Goal: Task Accomplishment & Management: Use online tool/utility

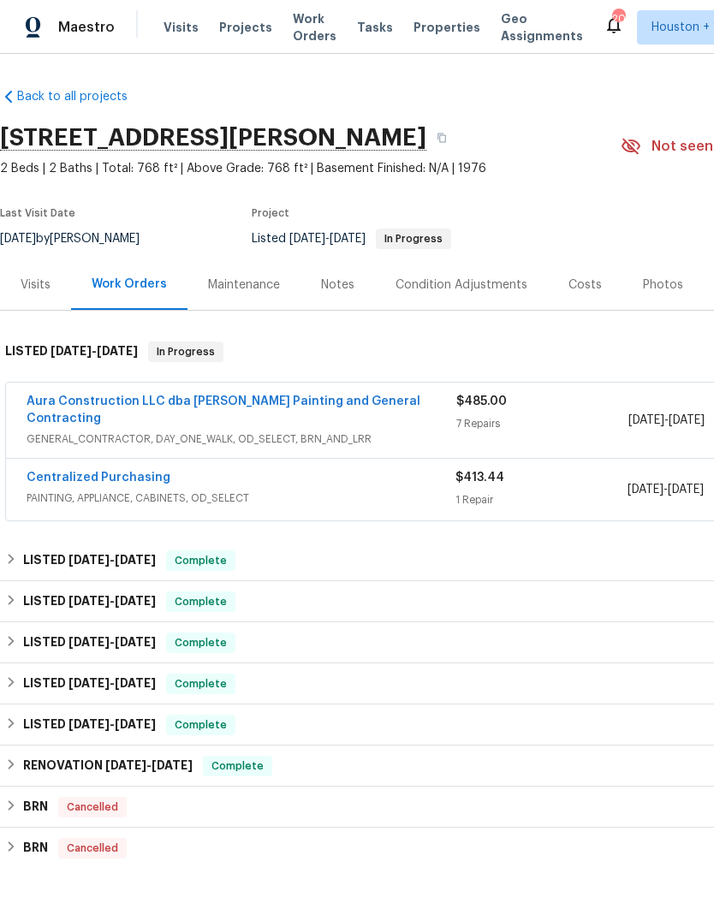
click at [69, 401] on link "Aura Construction LLC dba Logan's Painting and General Contracting" at bounding box center [224, 409] width 394 height 29
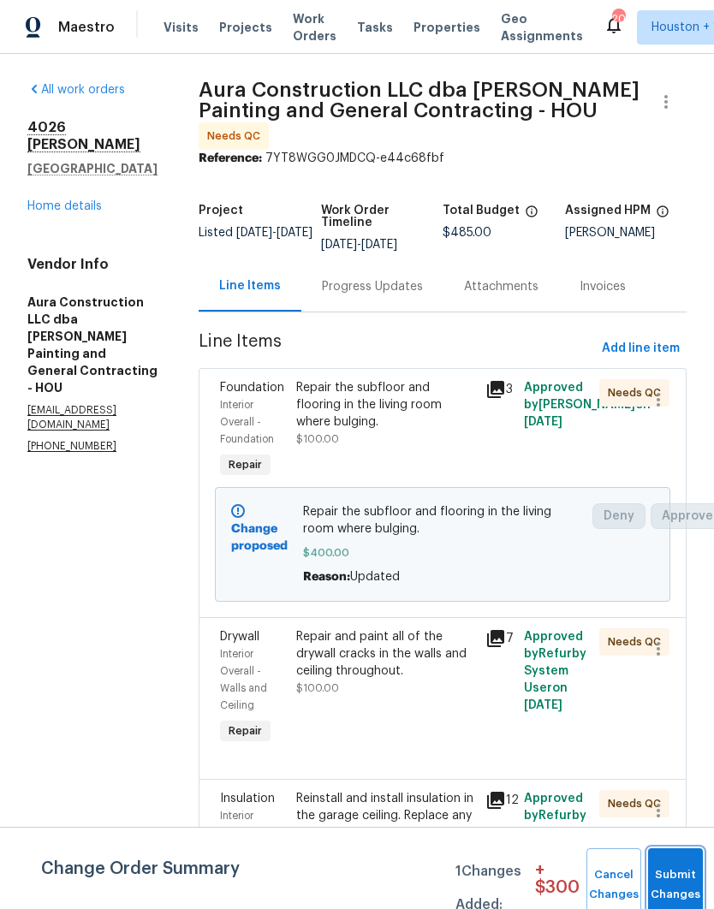
click at [673, 873] on button "Submit Changes" at bounding box center [675, 885] width 55 height 74
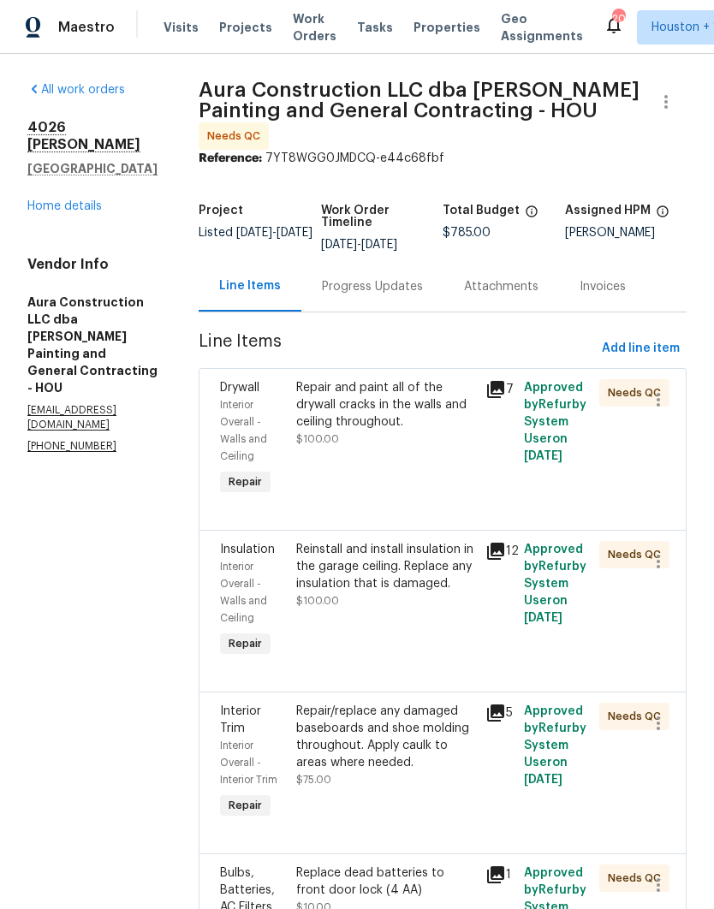
click at [296, 396] on div "Repair and paint all of the drywall cracks in the walls and ceiling throughout." at bounding box center [386, 404] width 180 height 51
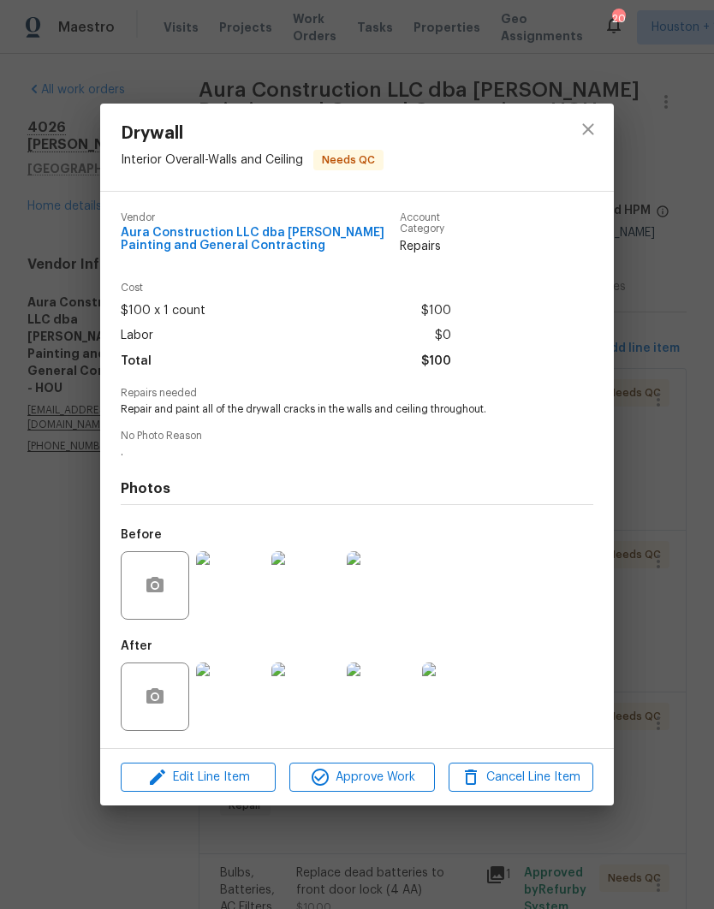
click at [232, 708] on img at bounding box center [230, 696] width 68 height 68
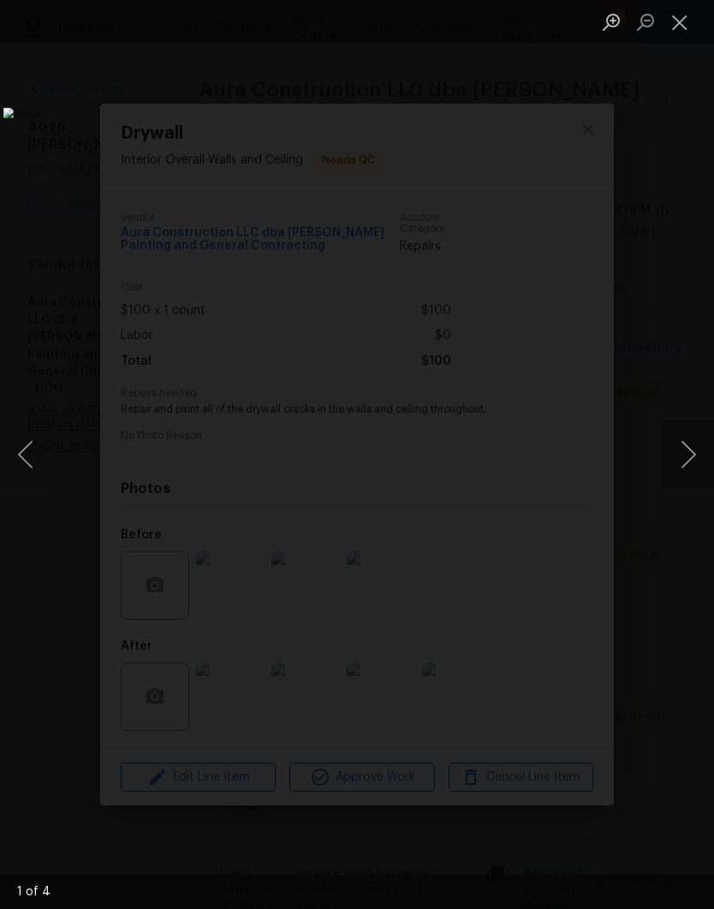
click at [674, 35] on button "Close lightbox" at bounding box center [679, 22] width 34 height 30
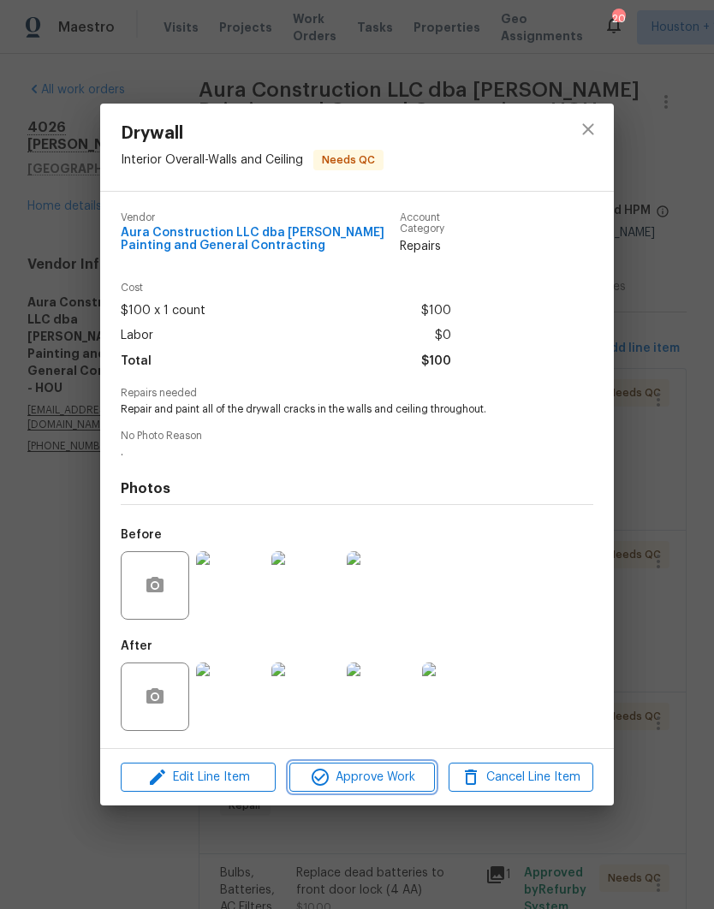
click at [403, 784] on span "Approve Work" at bounding box center [361, 777] width 134 height 21
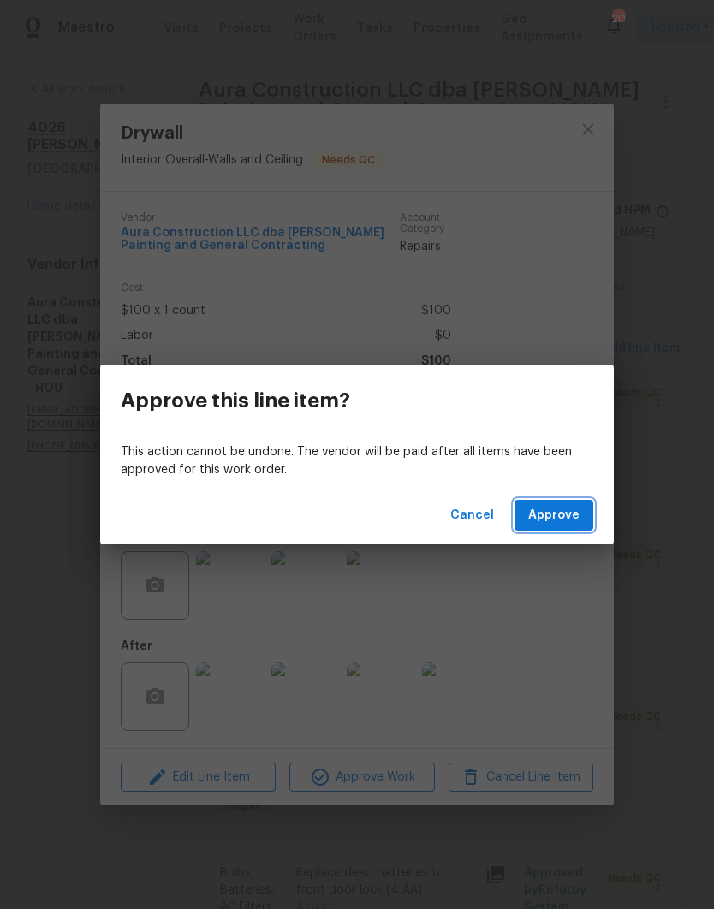
click at [585, 526] on button "Approve" at bounding box center [553, 516] width 79 height 32
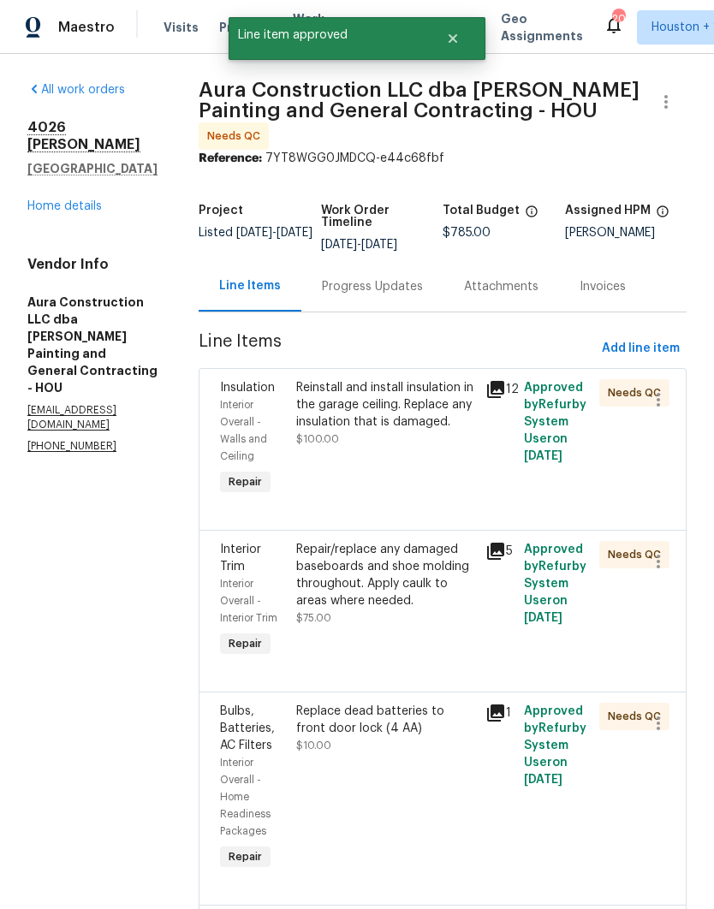
click at [444, 433] on div "Reinstall and install insulation in the garage ceiling. Replace any insulation …" at bounding box center [386, 439] width 190 height 130
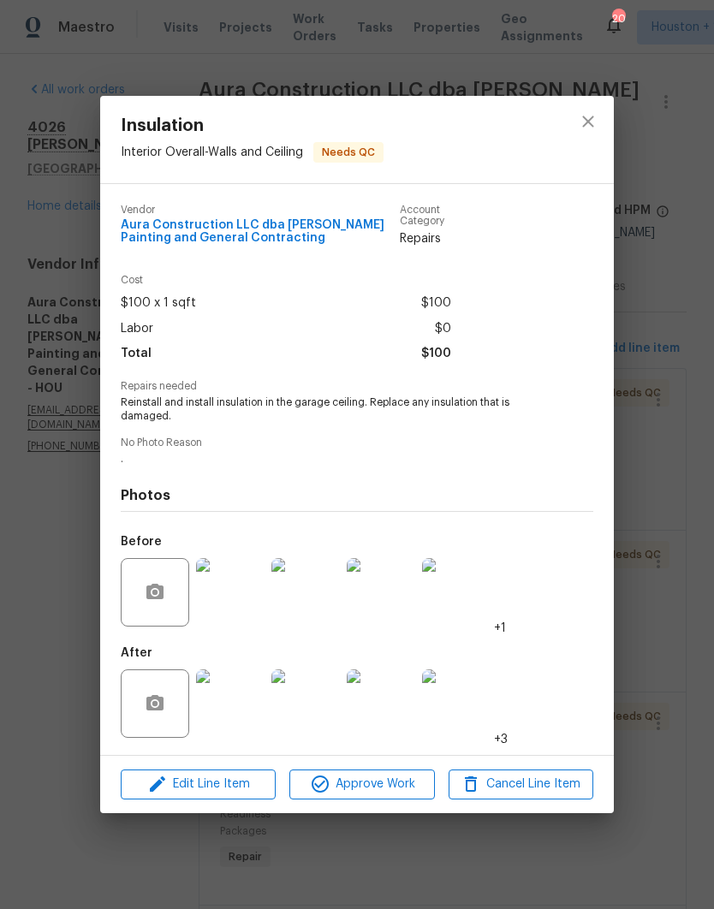
click at [228, 704] on img at bounding box center [230, 703] width 68 height 68
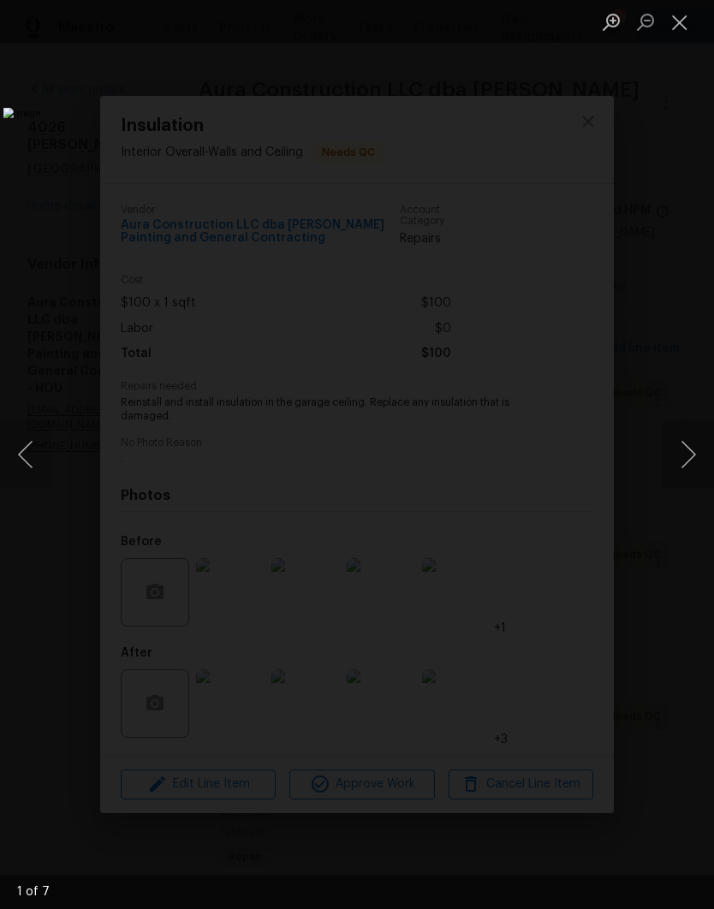
click at [548, 435] on img "Lightbox" at bounding box center [275, 455] width 545 height 694
click at [689, 25] on button "Close lightbox" at bounding box center [679, 22] width 34 height 30
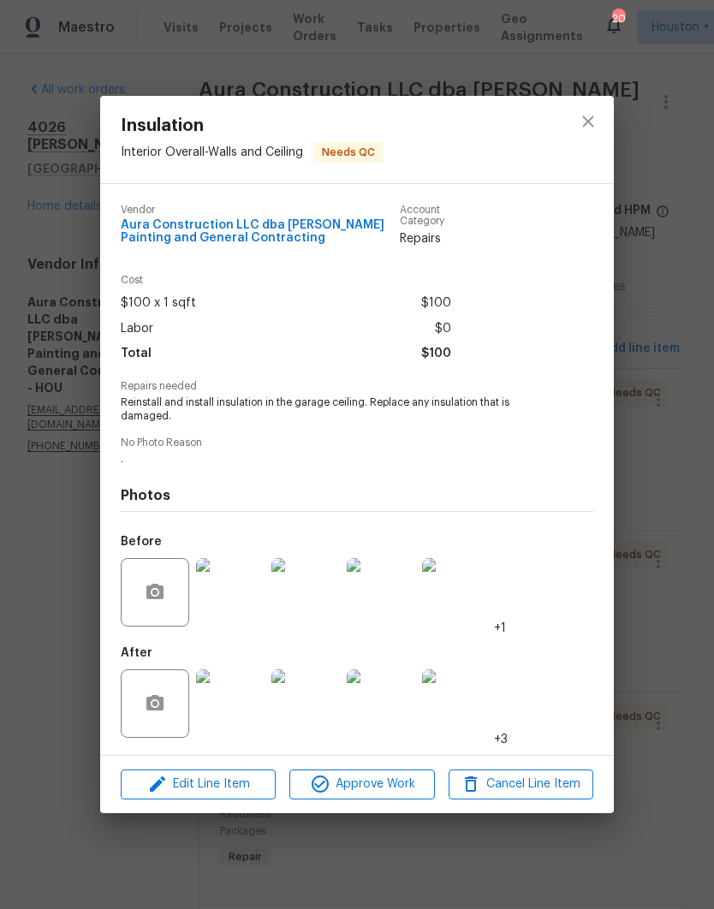
click at [401, 776] on button "Approve Work" at bounding box center [361, 784] width 145 height 30
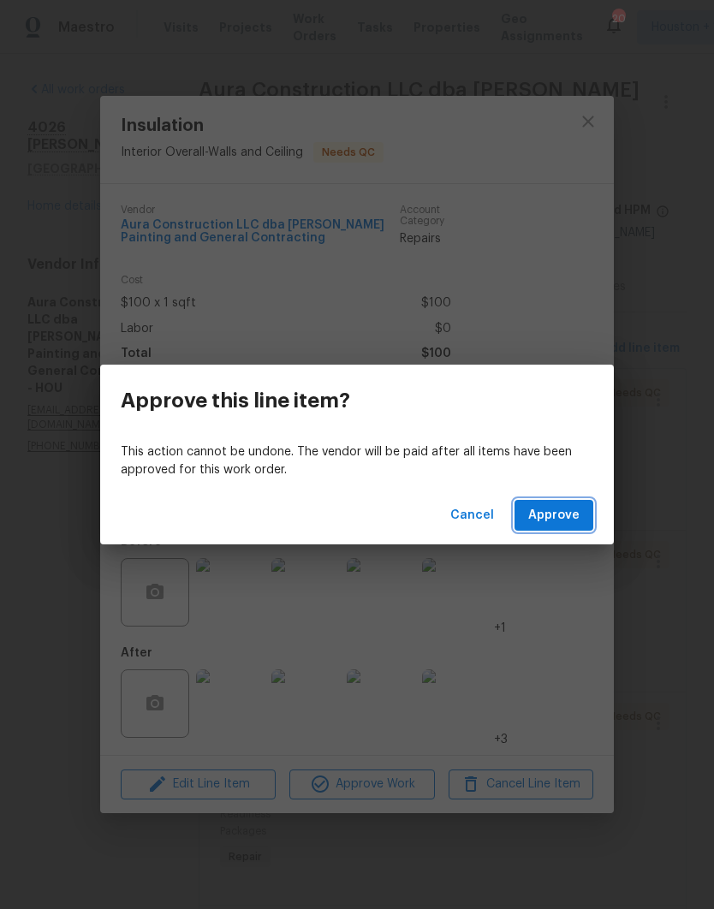
click at [574, 518] on span "Approve" at bounding box center [553, 515] width 51 height 21
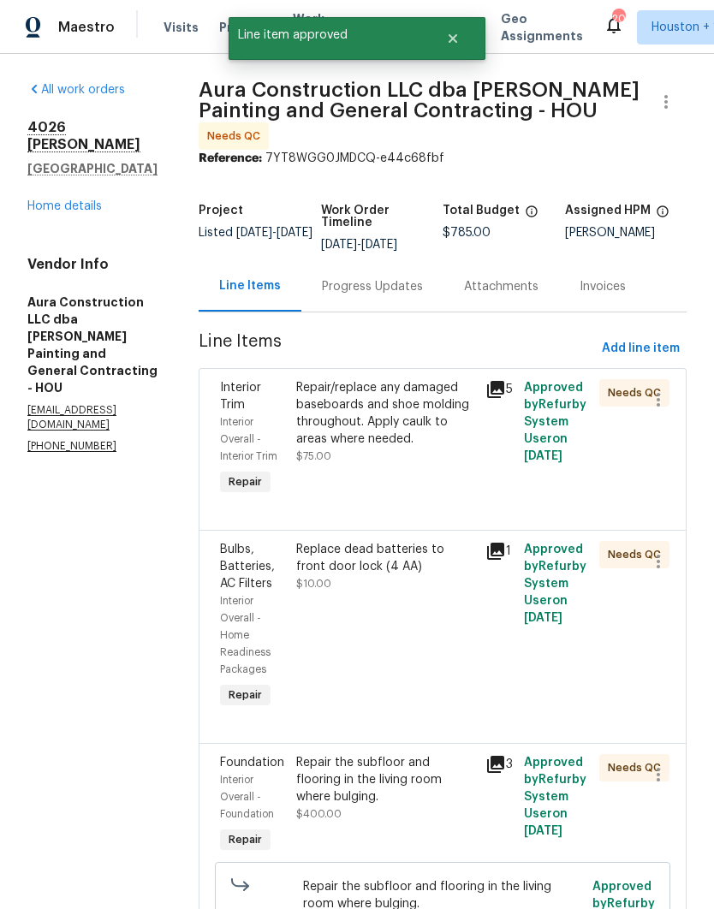
click at [457, 460] on div "Repair/replace any damaged baseboards and shoe molding throughout. Apply caulk …" at bounding box center [386, 439] width 190 height 130
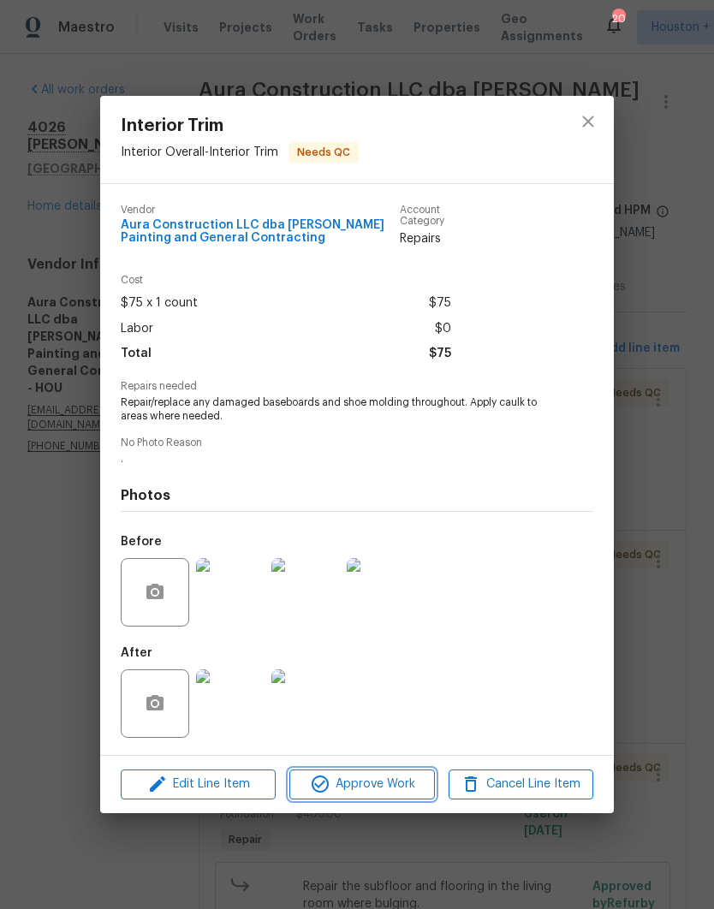
click at [412, 783] on span "Approve Work" at bounding box center [361, 784] width 134 height 21
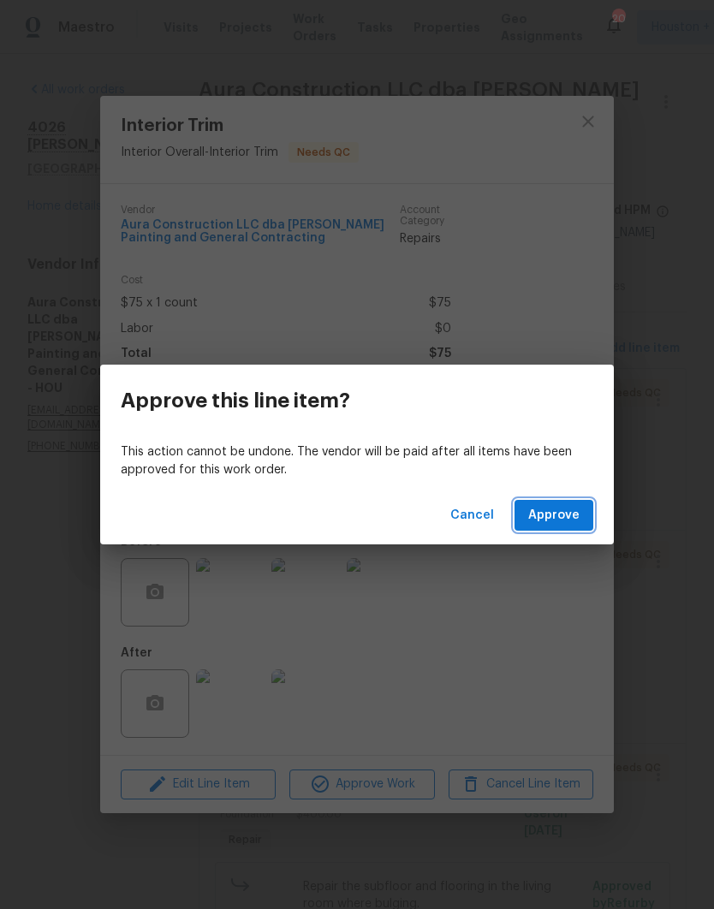
click at [576, 510] on span "Approve" at bounding box center [553, 515] width 51 height 21
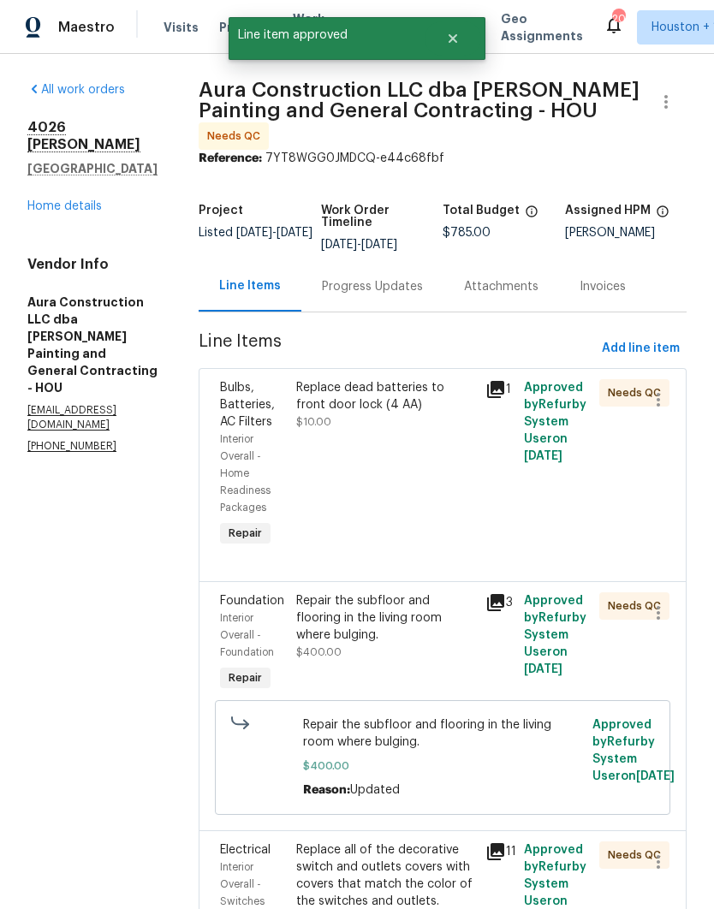
click at [437, 489] on div "Replace dead batteries to front door lock (4 AA) $10.00" at bounding box center [386, 464] width 190 height 181
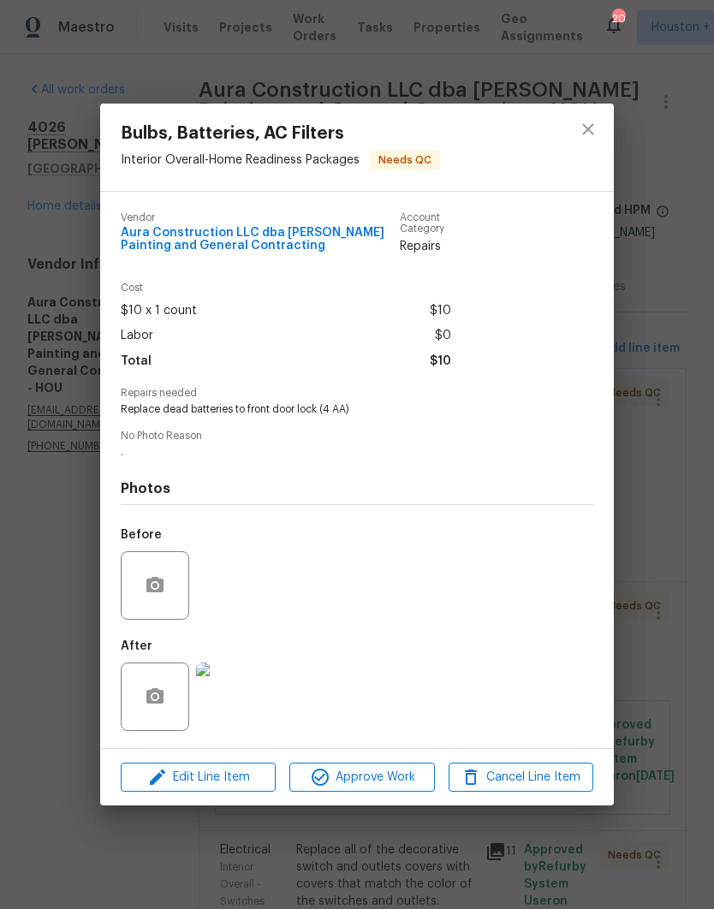
click at [232, 701] on img at bounding box center [230, 696] width 68 height 68
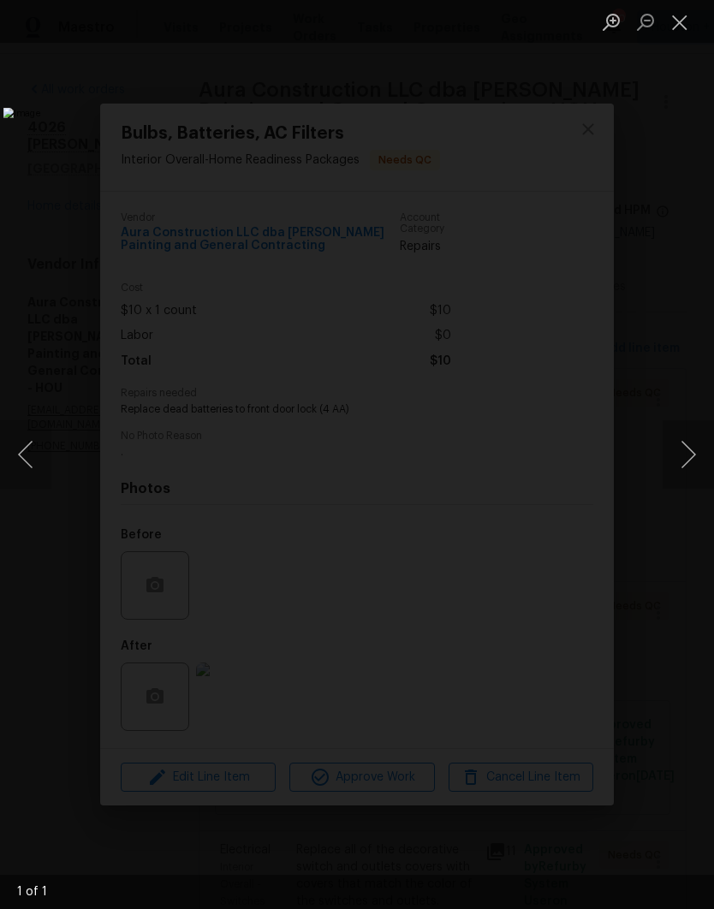
click at [679, 27] on button "Close lightbox" at bounding box center [679, 22] width 34 height 30
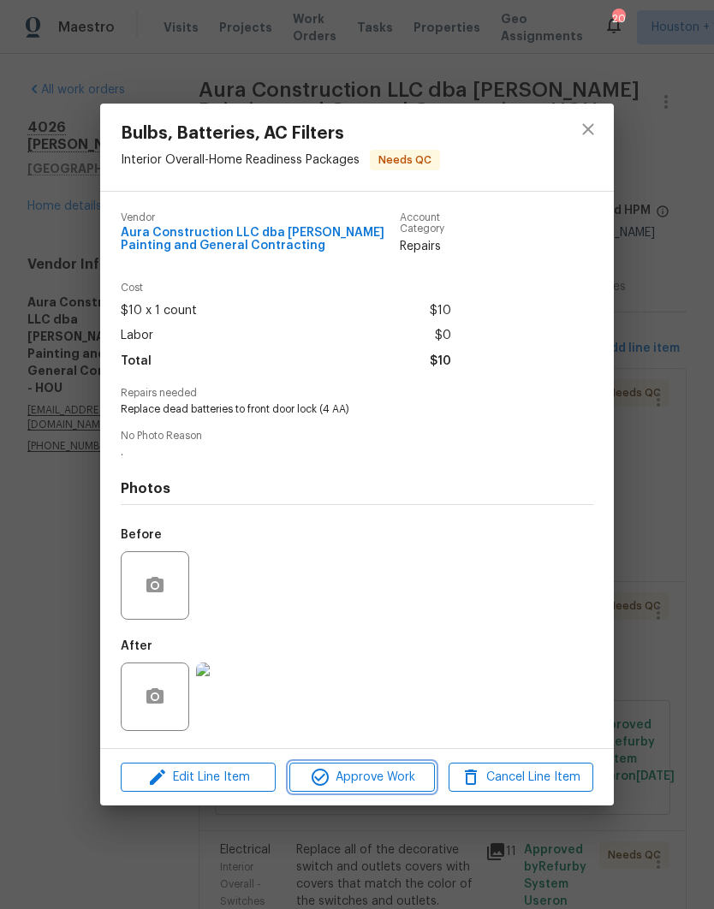
click at [416, 791] on button "Approve Work" at bounding box center [361, 777] width 145 height 30
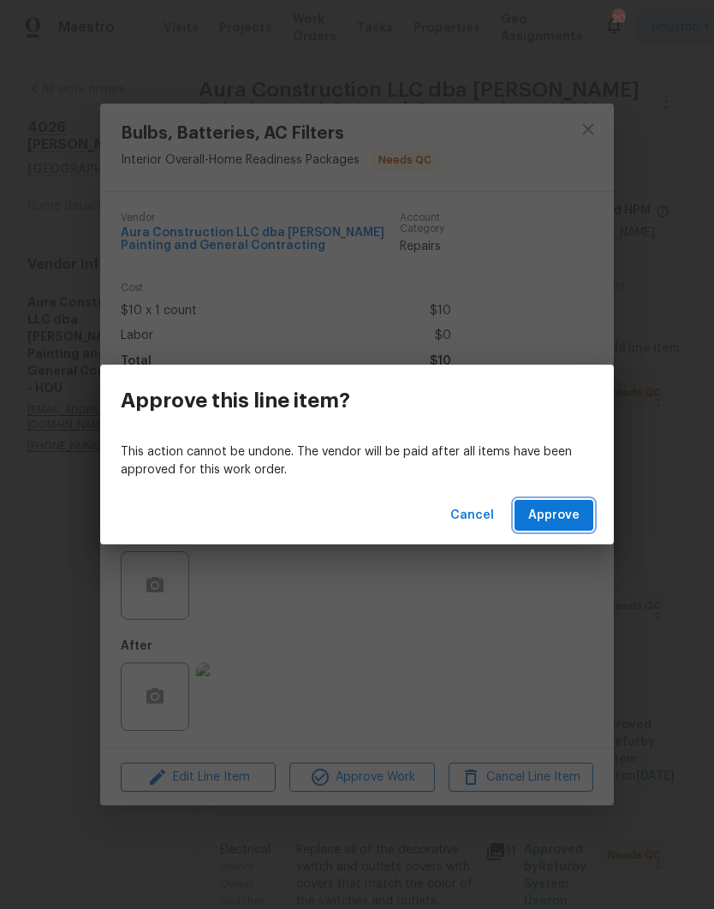
click at [576, 515] on span "Approve" at bounding box center [553, 515] width 51 height 21
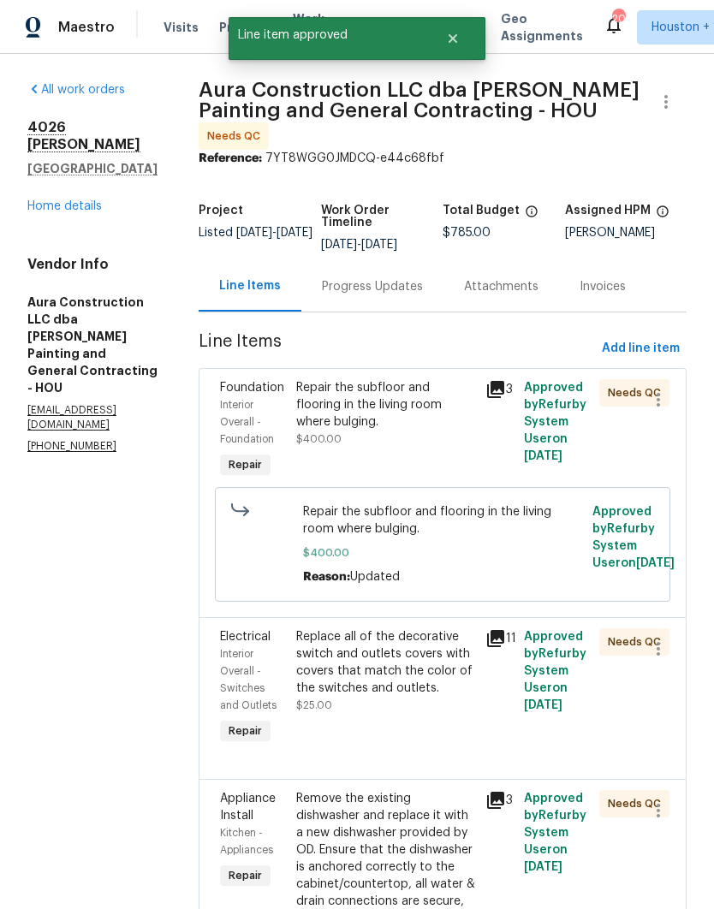
click at [422, 430] on div "Repair the subfloor and flooring in the living room where bulging. $400.00" at bounding box center [386, 430] width 190 height 113
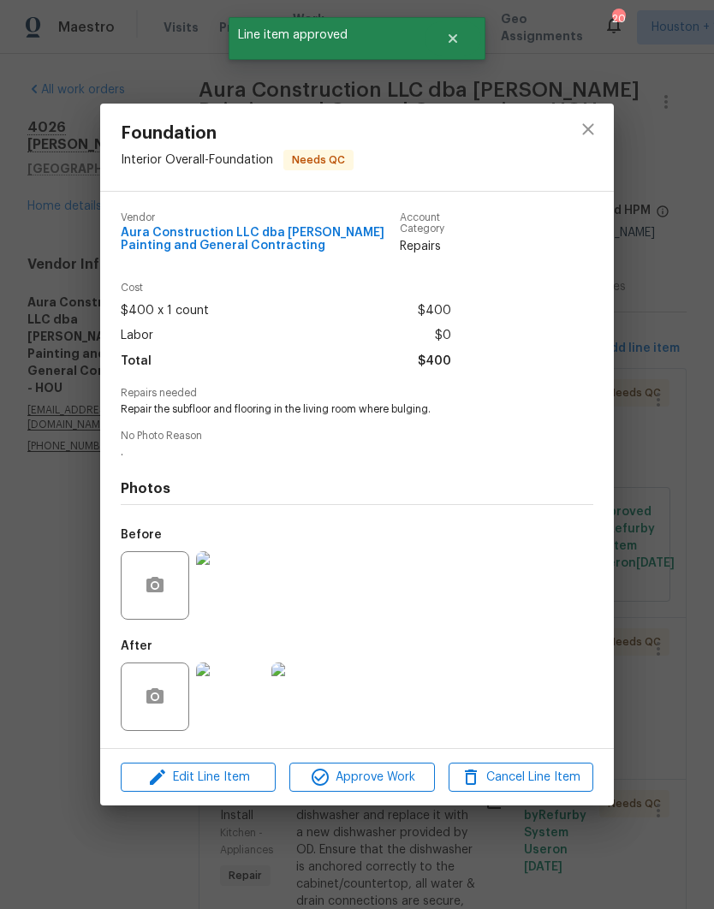
click at [227, 702] on img at bounding box center [230, 696] width 68 height 68
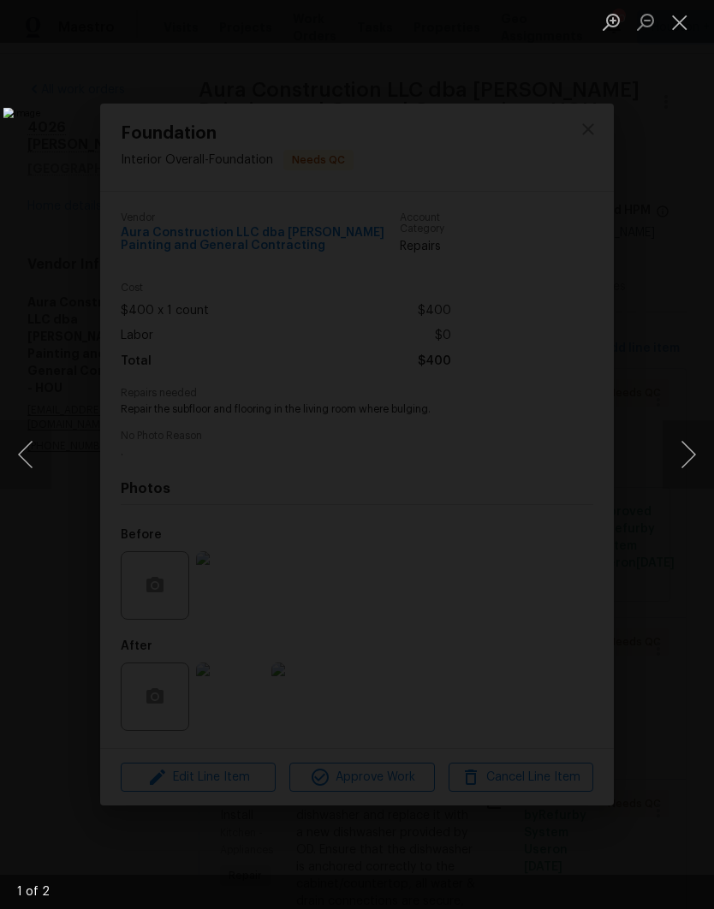
click at [690, 459] on button "Next image" at bounding box center [687, 454] width 51 height 68
click at [679, 27] on button "Close lightbox" at bounding box center [679, 22] width 34 height 30
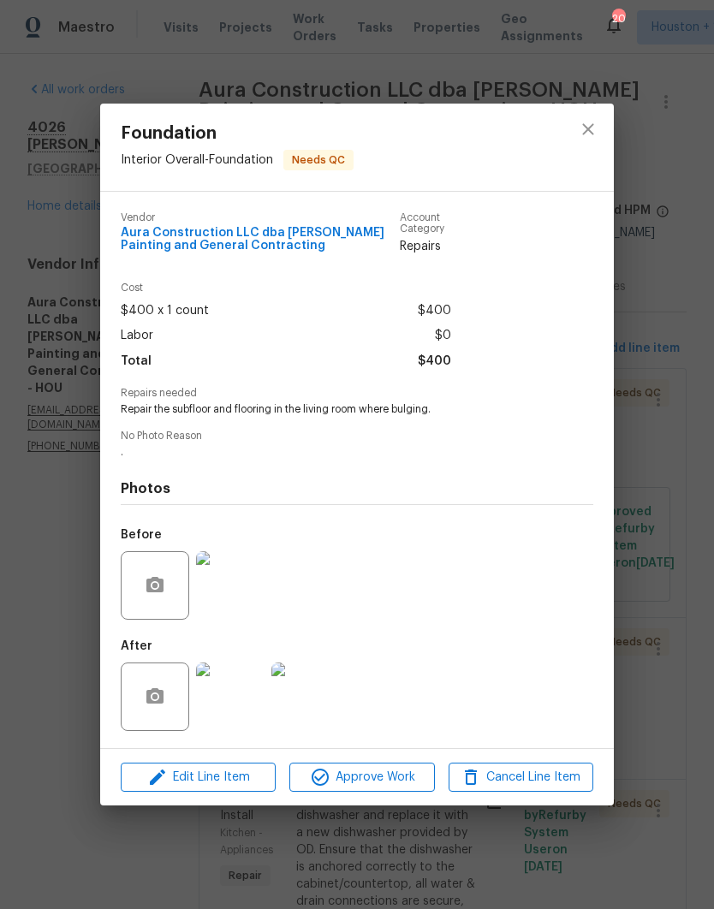
click at [394, 785] on span "Approve Work" at bounding box center [361, 777] width 134 height 21
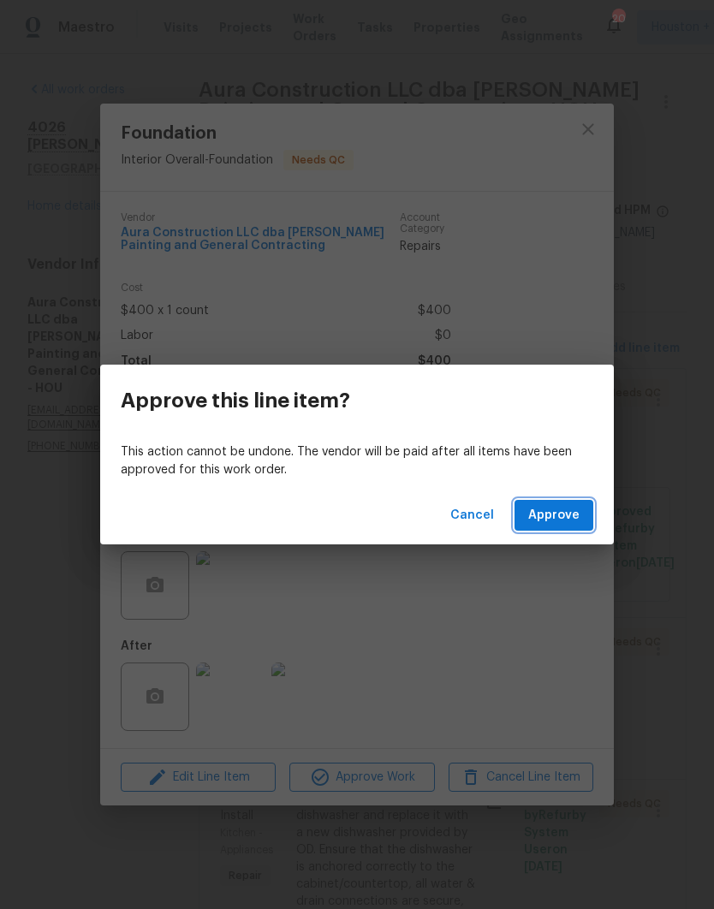
click at [572, 507] on span "Approve" at bounding box center [553, 515] width 51 height 21
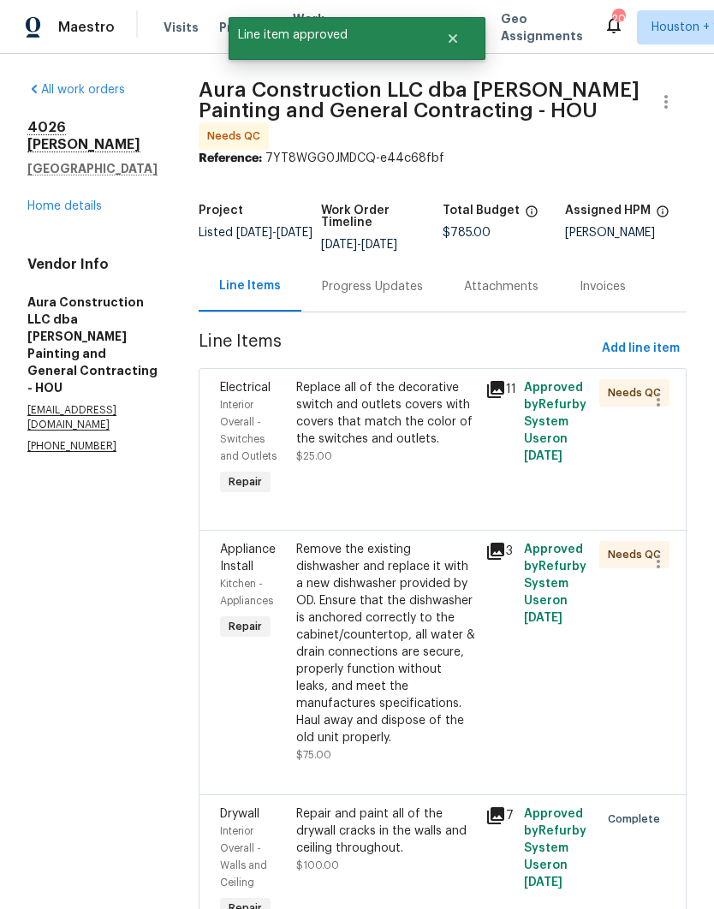
click at [425, 456] on div "Replace all of the decorative switch and outlets covers with covers that match …" at bounding box center [386, 439] width 190 height 130
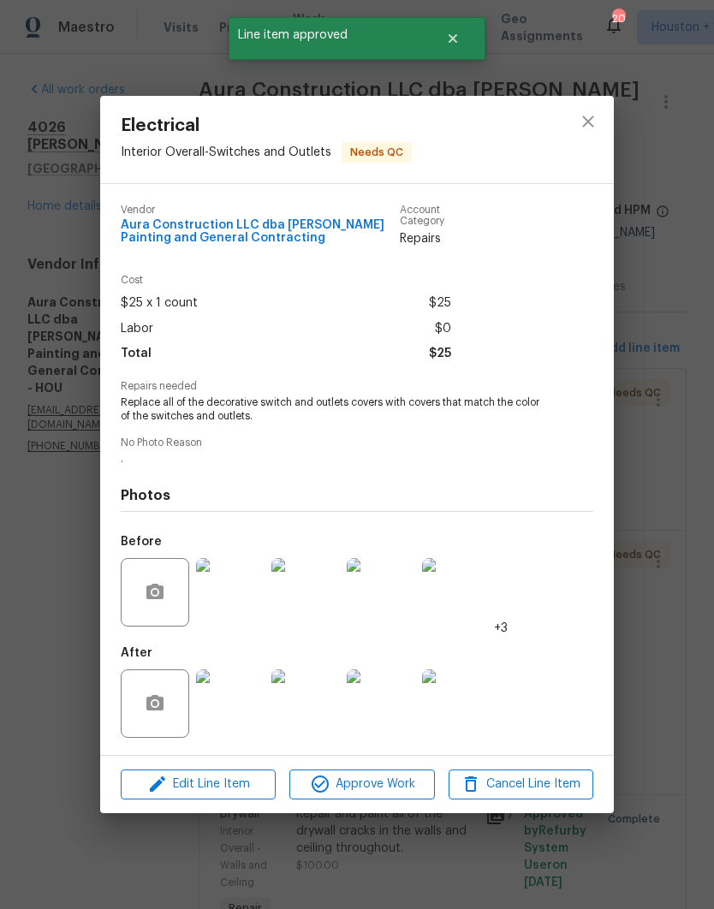
click at [217, 714] on img at bounding box center [230, 703] width 68 height 68
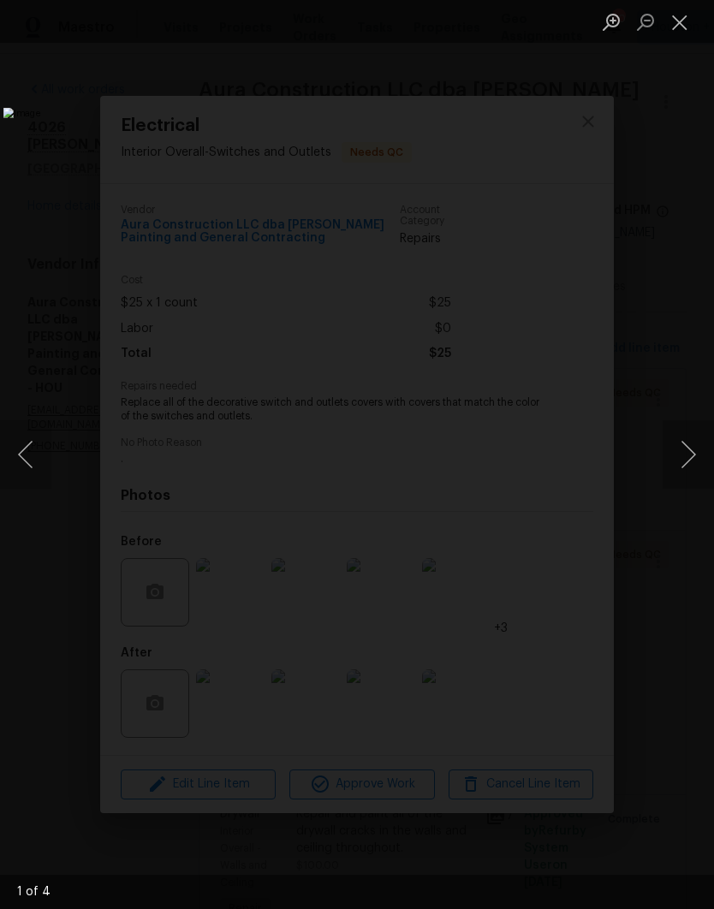
click at [689, 461] on button "Next image" at bounding box center [687, 454] width 51 height 68
click at [693, 455] on button "Next image" at bounding box center [687, 454] width 51 height 68
click at [680, 30] on button "Close lightbox" at bounding box center [679, 22] width 34 height 30
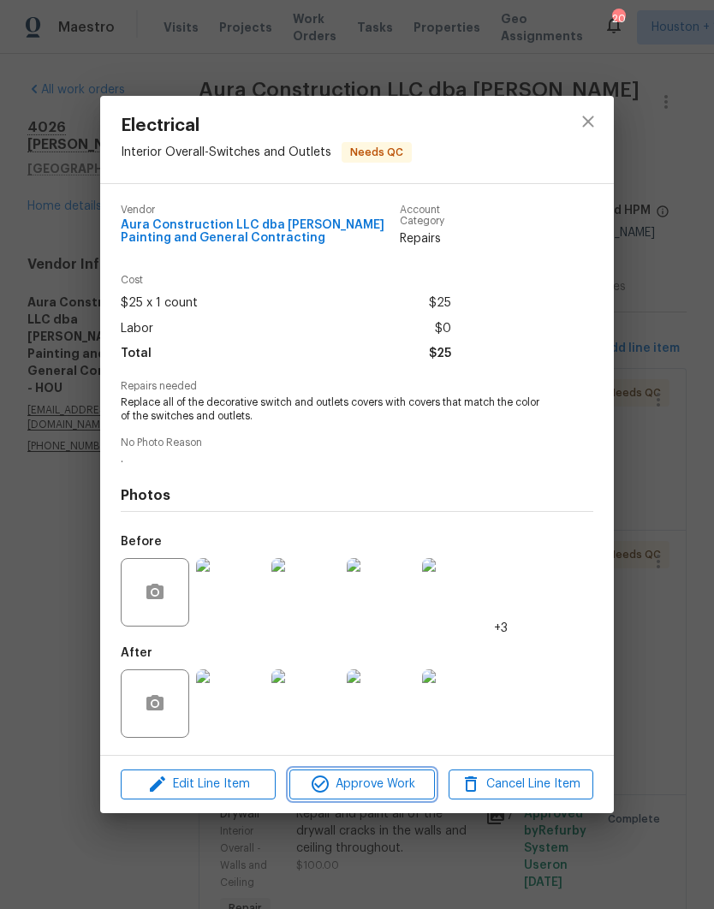
click at [398, 783] on span "Approve Work" at bounding box center [361, 784] width 134 height 21
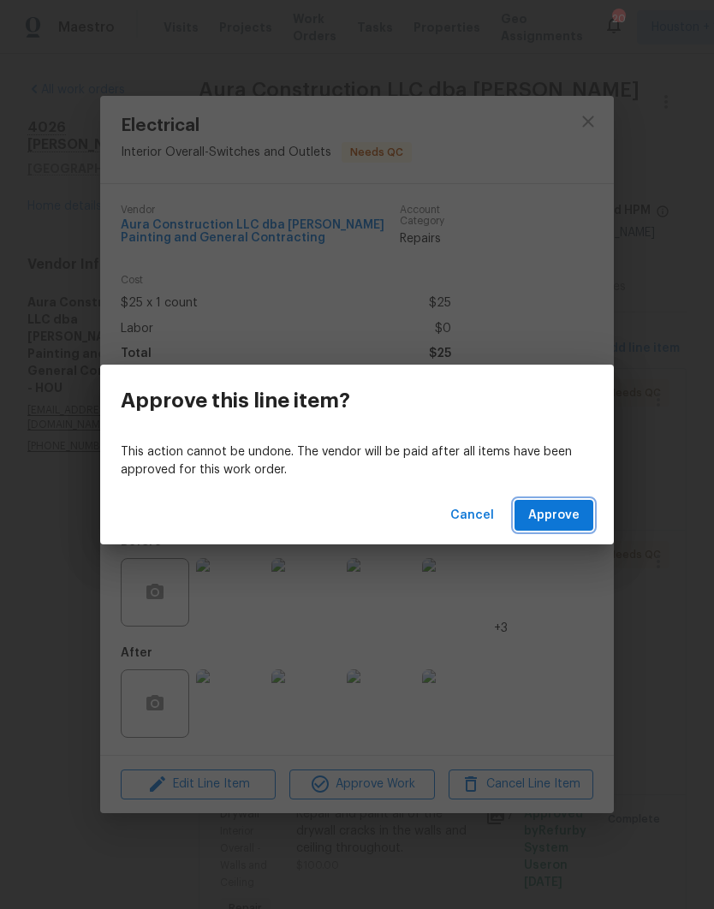
click at [569, 512] on span "Approve" at bounding box center [553, 515] width 51 height 21
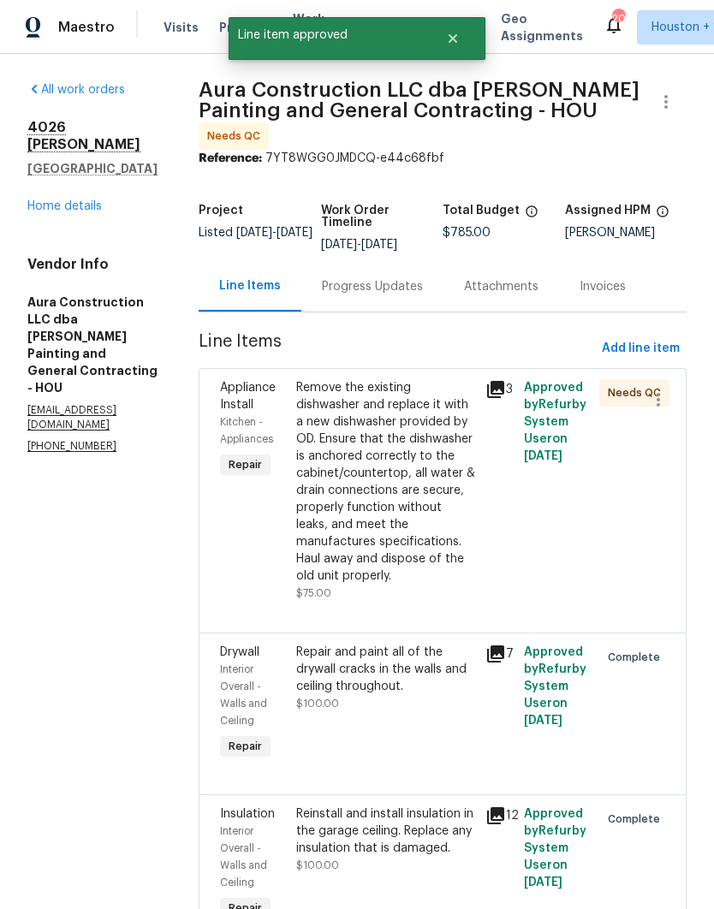
click at [490, 517] on div "3" at bounding box center [499, 490] width 38 height 233
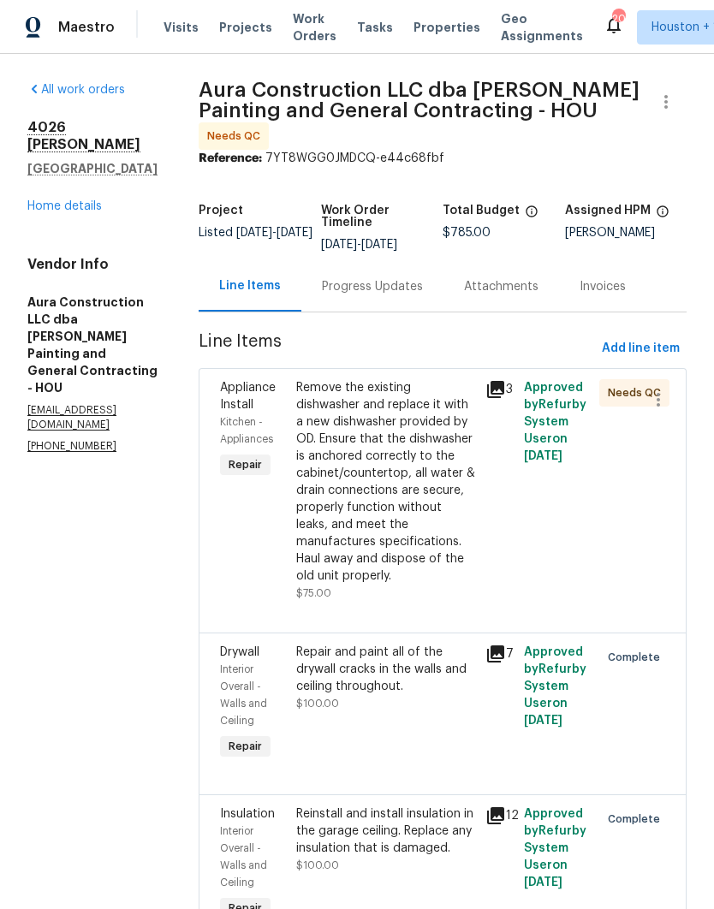
click at [375, 436] on div "Remove the existing dishwasher and replace it with a new dishwasher provided by…" at bounding box center [386, 481] width 180 height 205
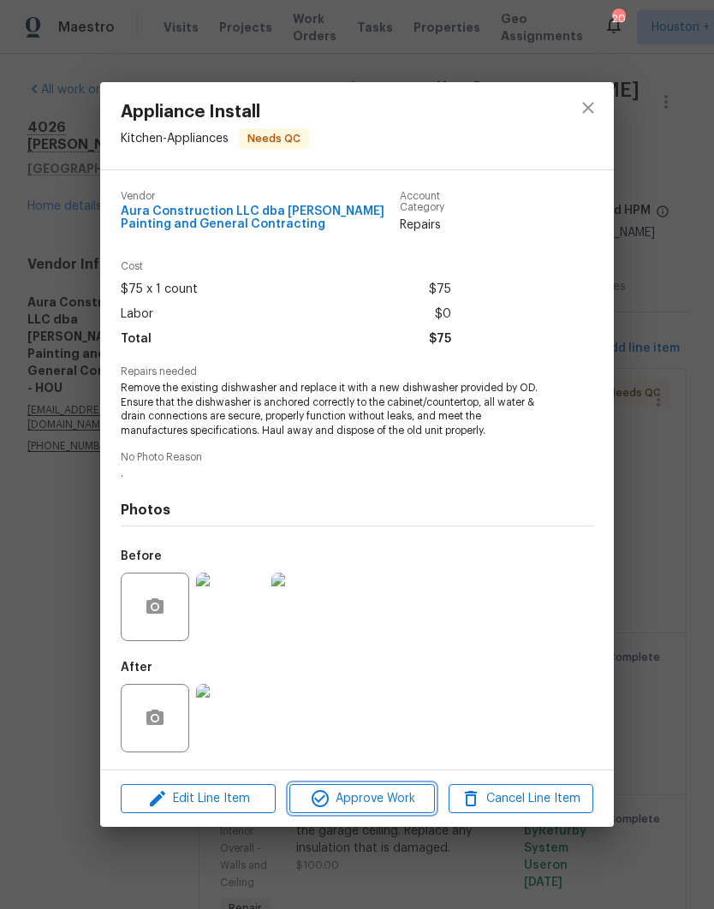
click at [410, 809] on span "Approve Work" at bounding box center [361, 798] width 134 height 21
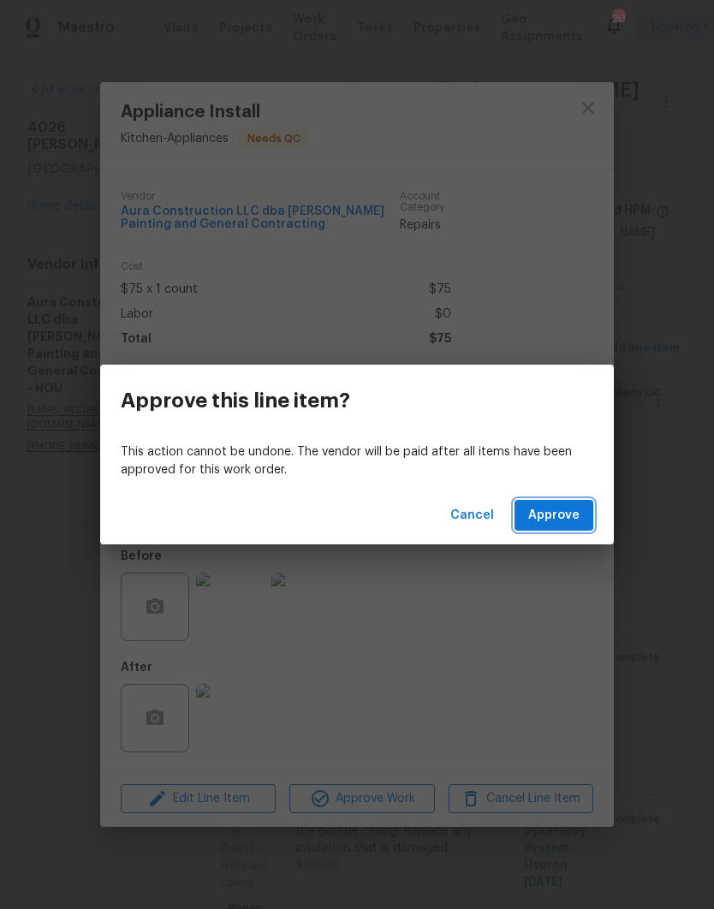
click at [576, 512] on span "Approve" at bounding box center [553, 515] width 51 height 21
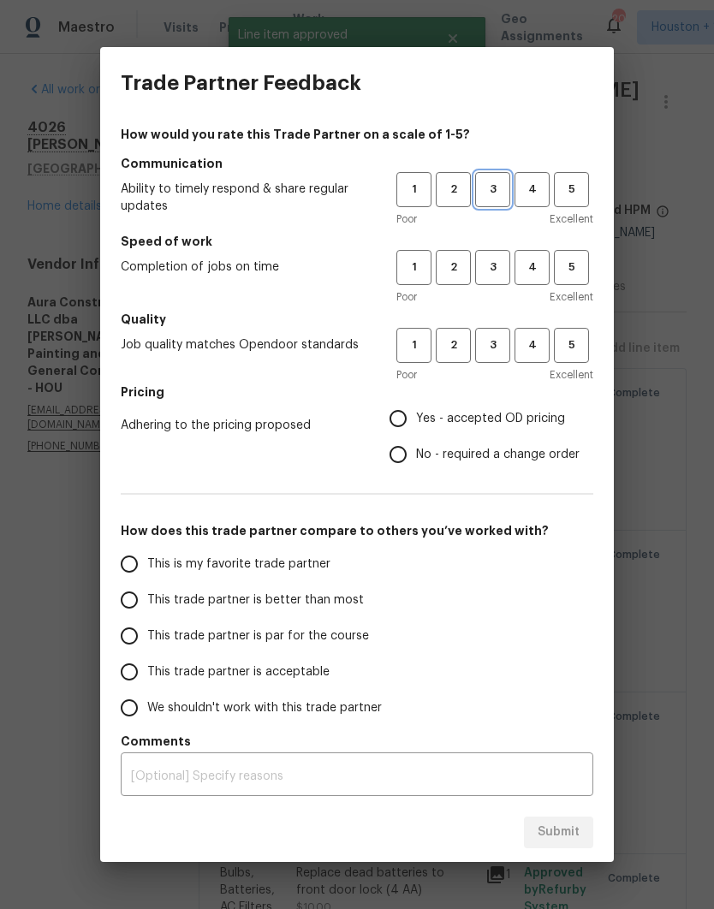
click at [494, 195] on span "3" at bounding box center [493, 190] width 32 height 20
click at [507, 281] on button "3" at bounding box center [492, 267] width 35 height 35
click at [496, 355] on button "3" at bounding box center [492, 345] width 35 height 35
click at [492, 430] on label "Yes - accepted OD pricing" at bounding box center [479, 418] width 199 height 36
click at [416, 430] on input "Yes - accepted OD pricing" at bounding box center [398, 418] width 36 height 36
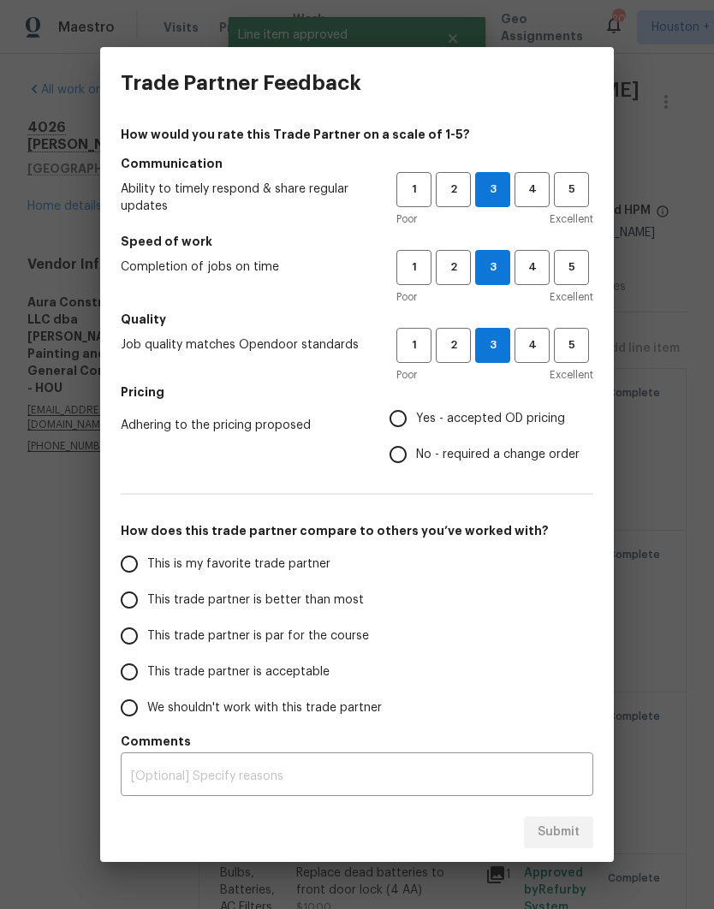
radio input "true"
click at [142, 566] on input "This is my favorite trade partner" at bounding box center [129, 564] width 36 height 36
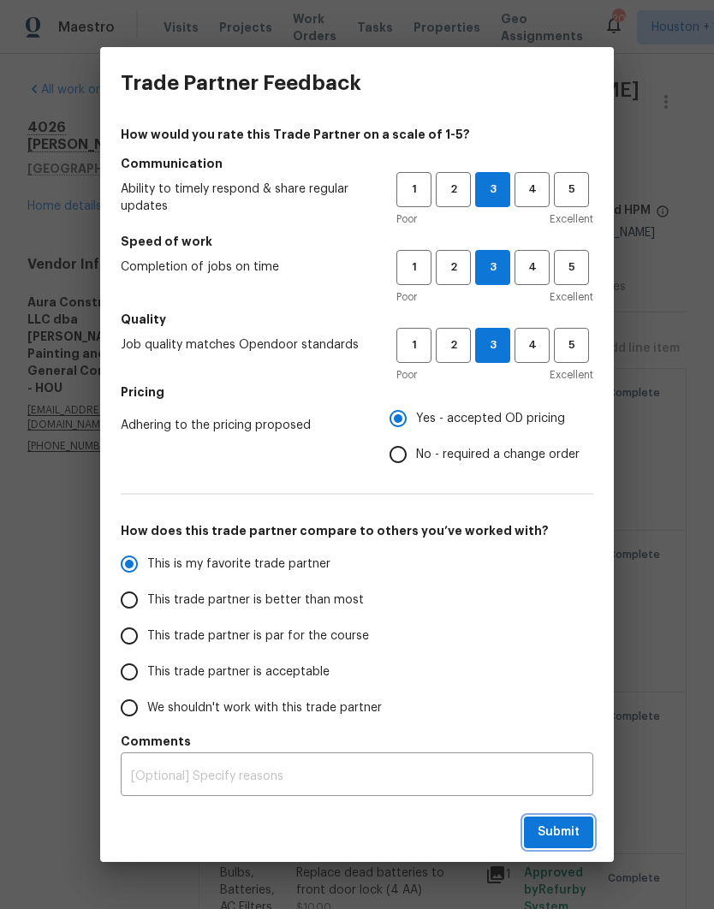
click at [574, 839] on span "Submit" at bounding box center [558, 831] width 42 height 21
radio input "true"
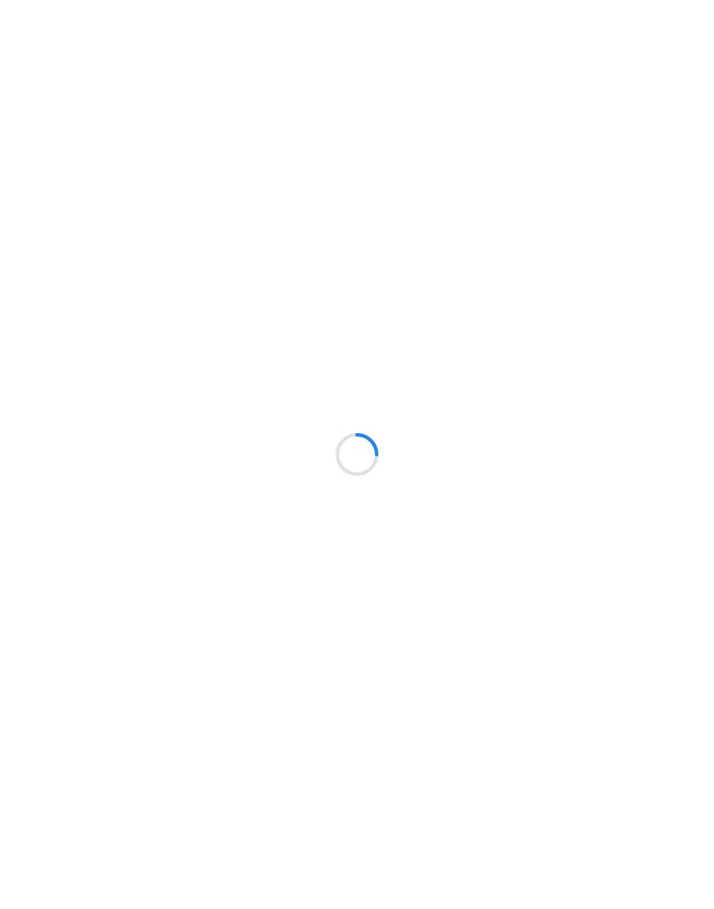
scroll to position [72, 0]
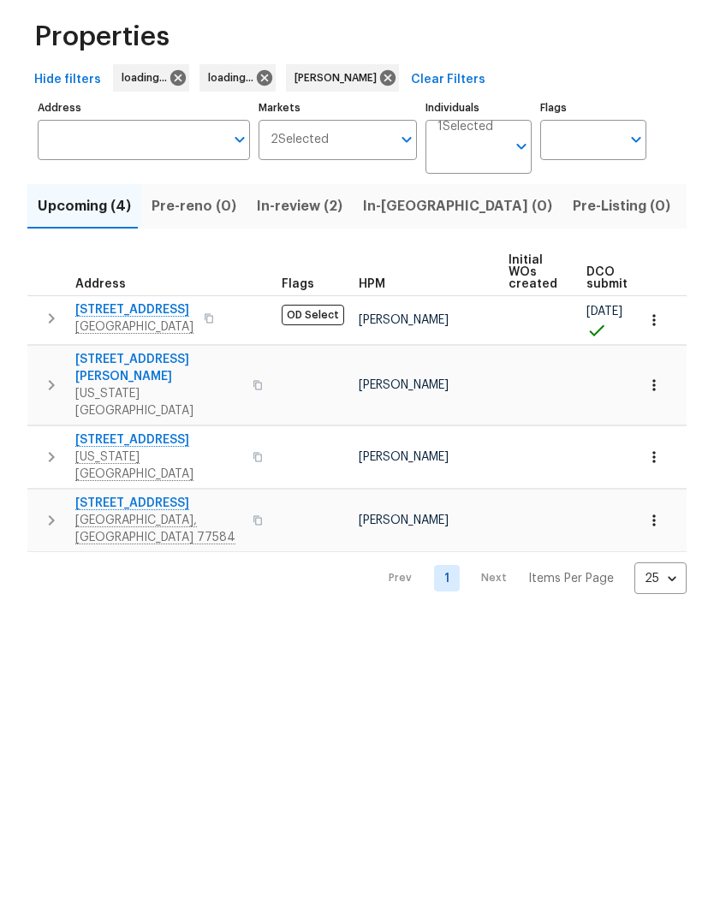
click at [691, 266] on span "Listed (9)" at bounding box center [723, 278] width 65 height 24
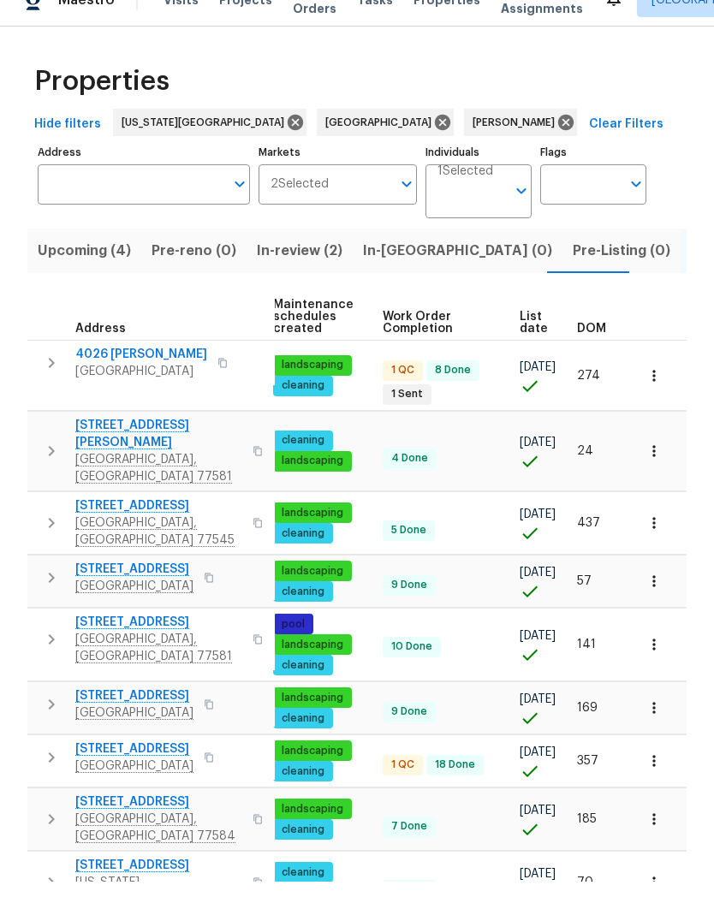
scroll to position [0, 238]
click at [593, 350] on span "DOM" at bounding box center [591, 356] width 29 height 12
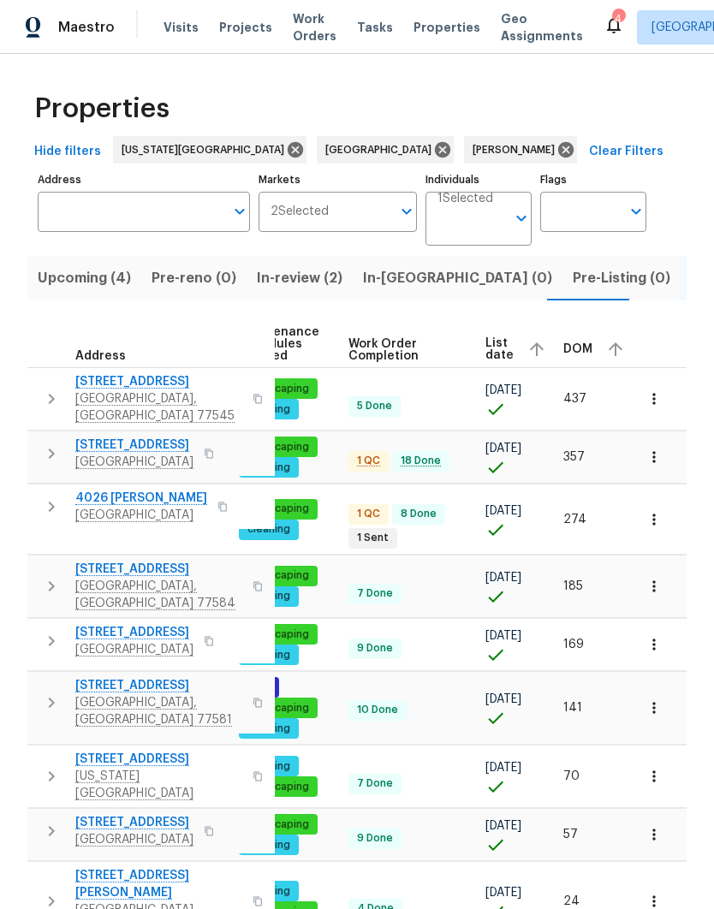
scroll to position [0, 268]
click at [578, 343] on span "DOM" at bounding box center [579, 349] width 29 height 12
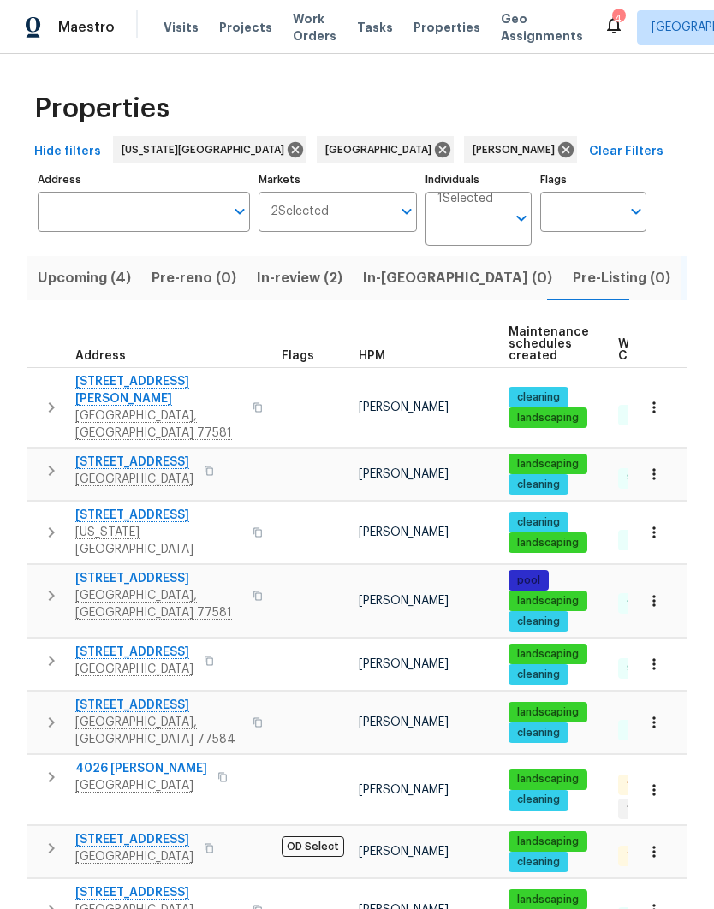
scroll to position [44, 0]
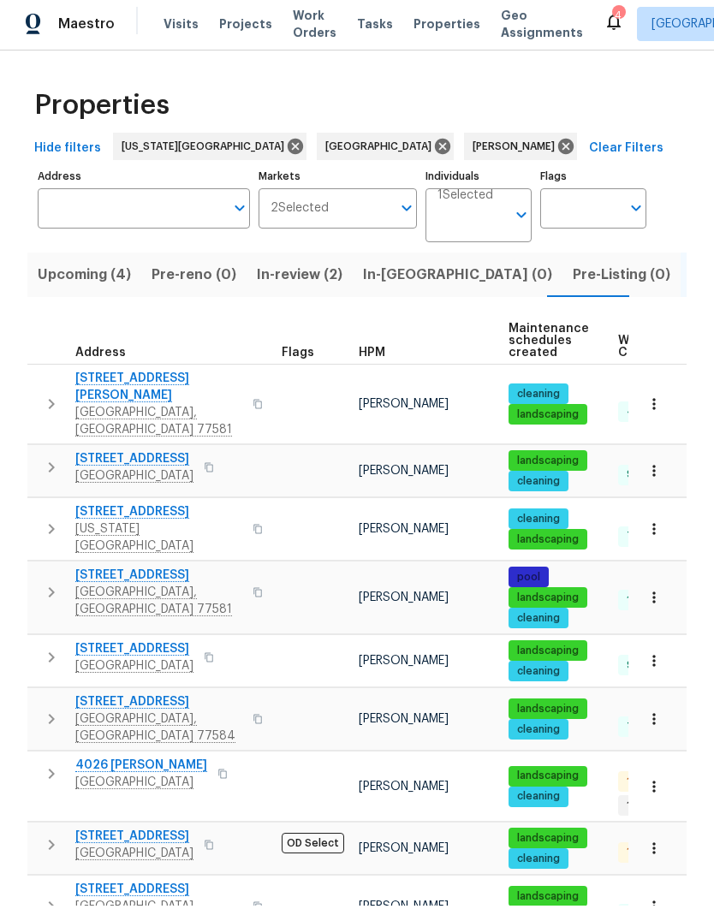
click at [648, 781] on icon "button" at bounding box center [653, 789] width 17 height 17
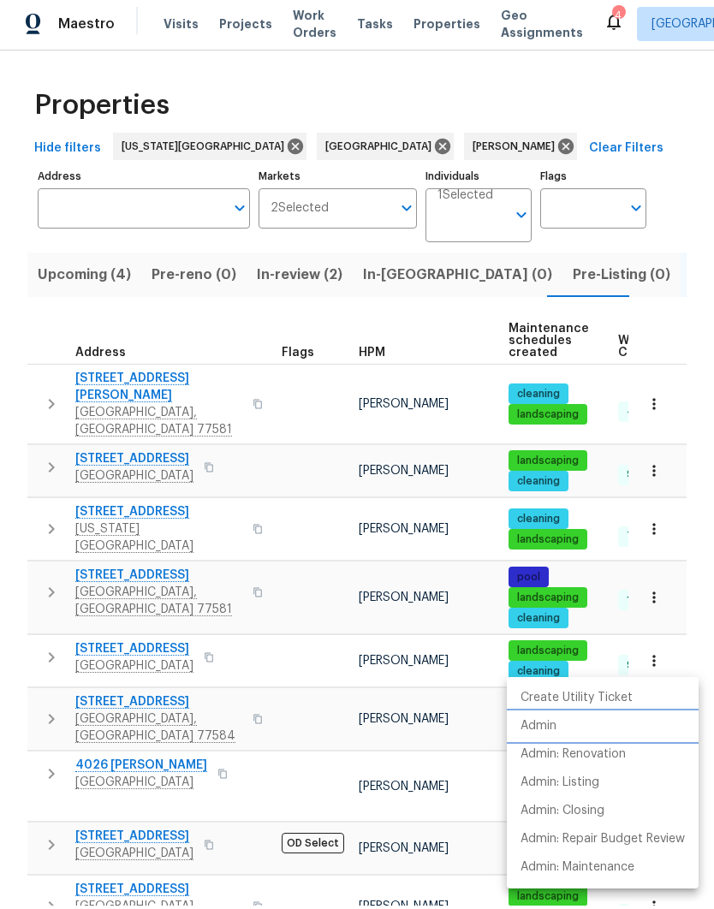
click at [559, 729] on li "Admin" at bounding box center [603, 729] width 192 height 28
click at [55, 235] on div at bounding box center [357, 454] width 714 height 909
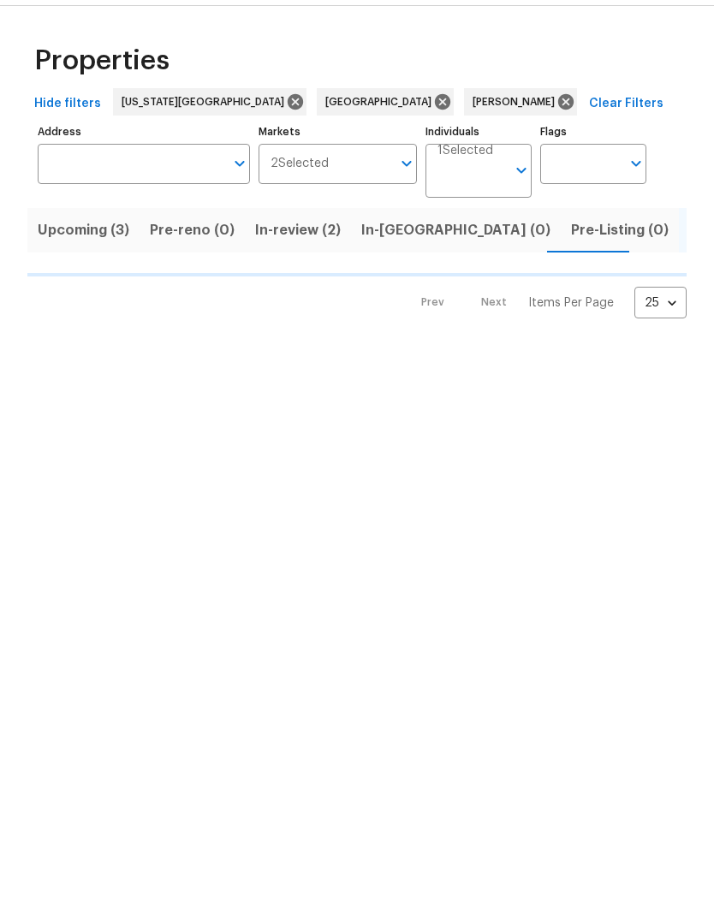
click at [50, 266] on span "Upcoming (3)" at bounding box center [84, 278] width 92 height 24
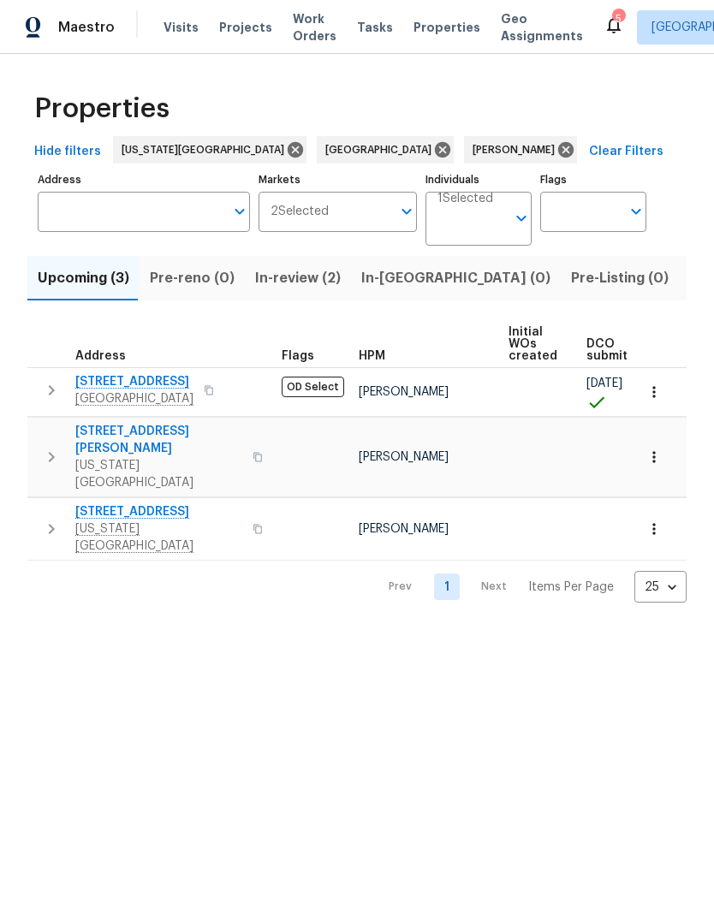
click at [657, 400] on icon "button" at bounding box center [653, 391] width 17 height 17
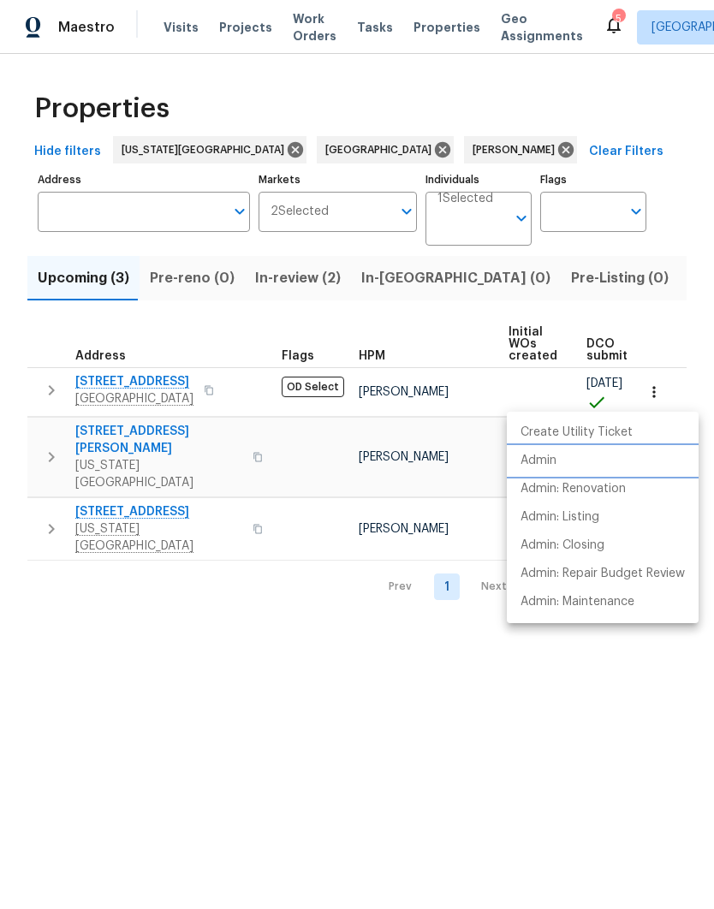
click at [562, 463] on li "Admin" at bounding box center [603, 461] width 192 height 28
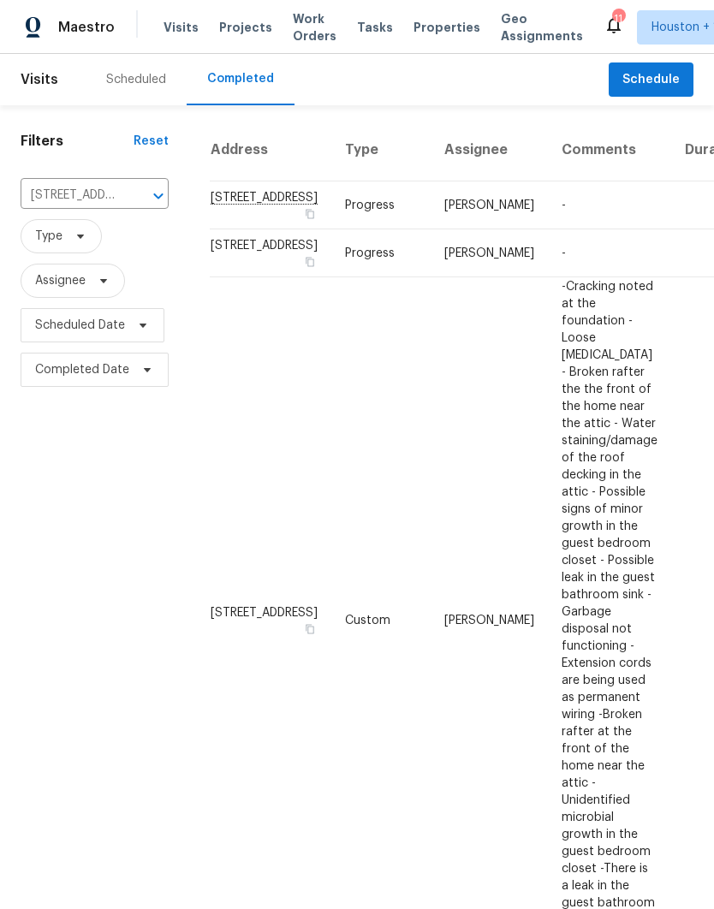
scroll to position [68, 0]
click at [43, 182] on input "[STREET_ADDRESS]" at bounding box center [71, 195] width 100 height 27
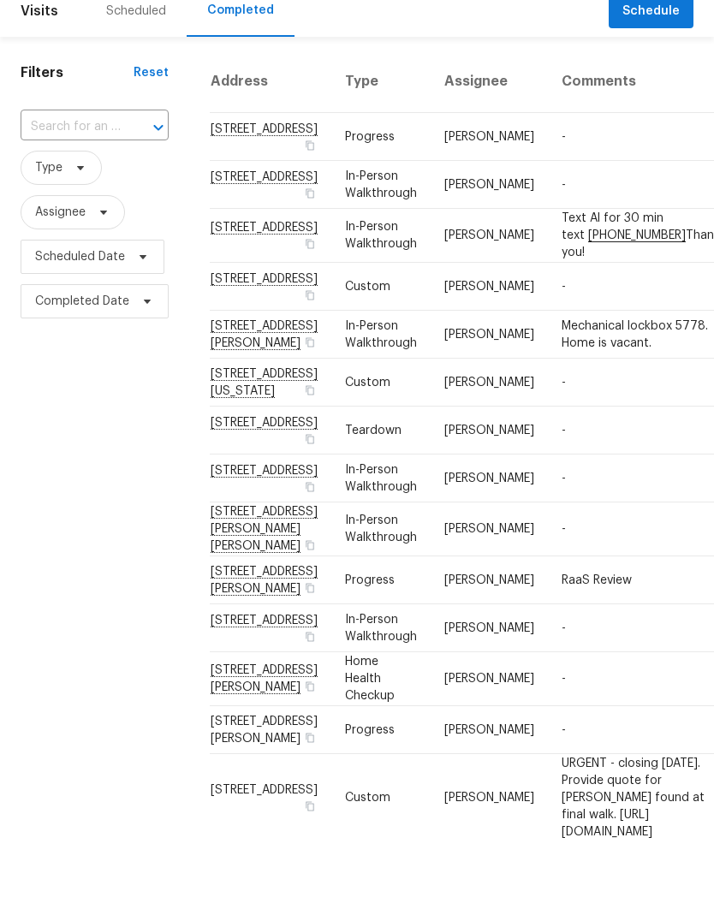
click at [46, 177] on div "​" at bounding box center [95, 195] width 148 height 37
type input "a"
type input "s"
type input "apple"
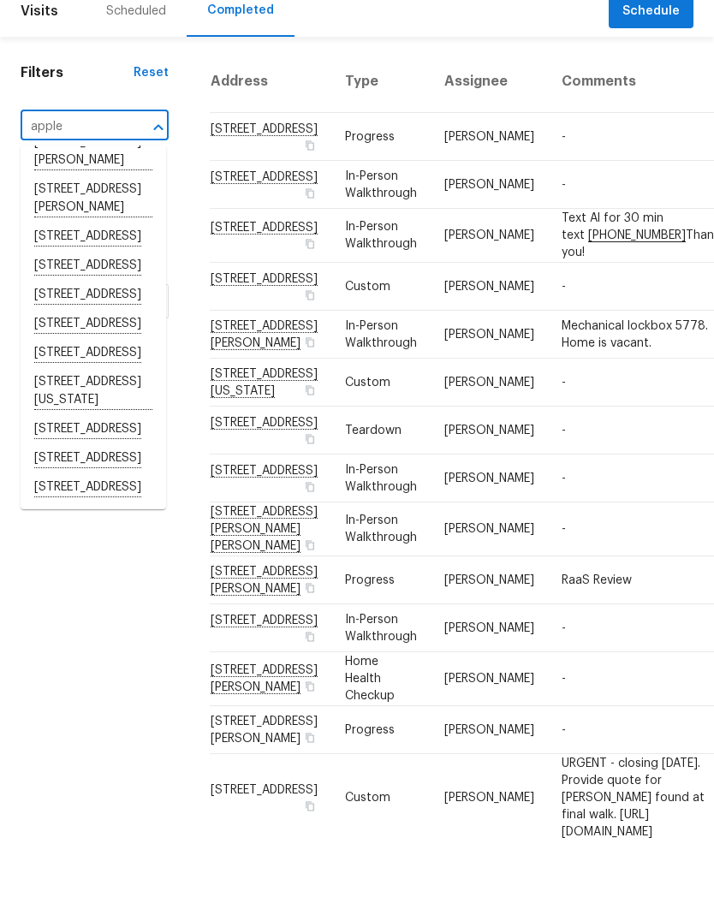
scroll to position [1851, 0]
click at [56, 483] on li "[STREET_ADDRESS]" at bounding box center [93, 497] width 145 height 29
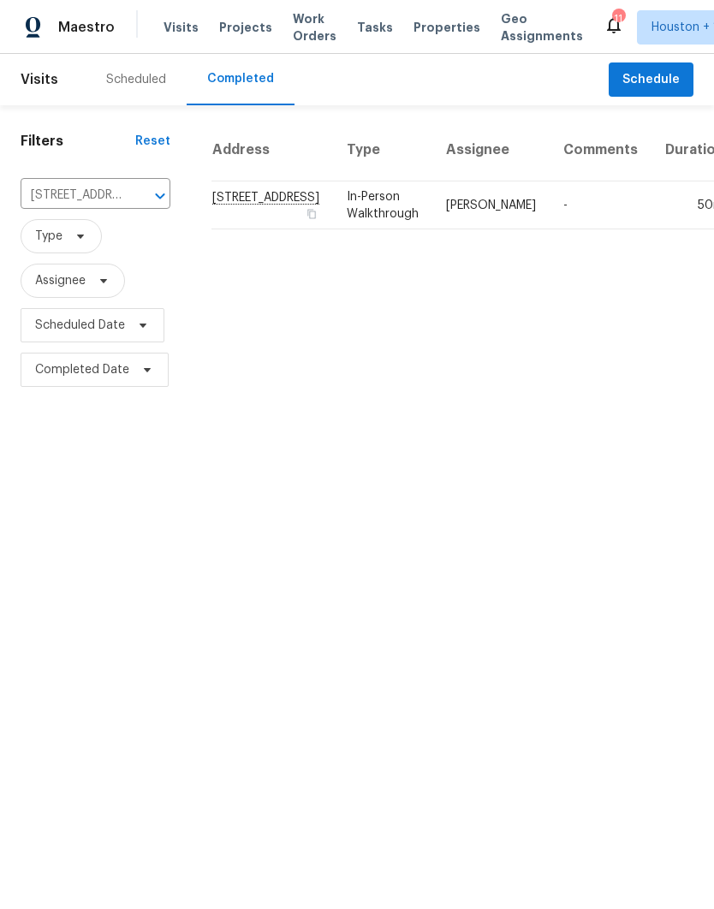
click at [41, 198] on input "[STREET_ADDRESS]" at bounding box center [72, 195] width 102 height 27
type input "a"
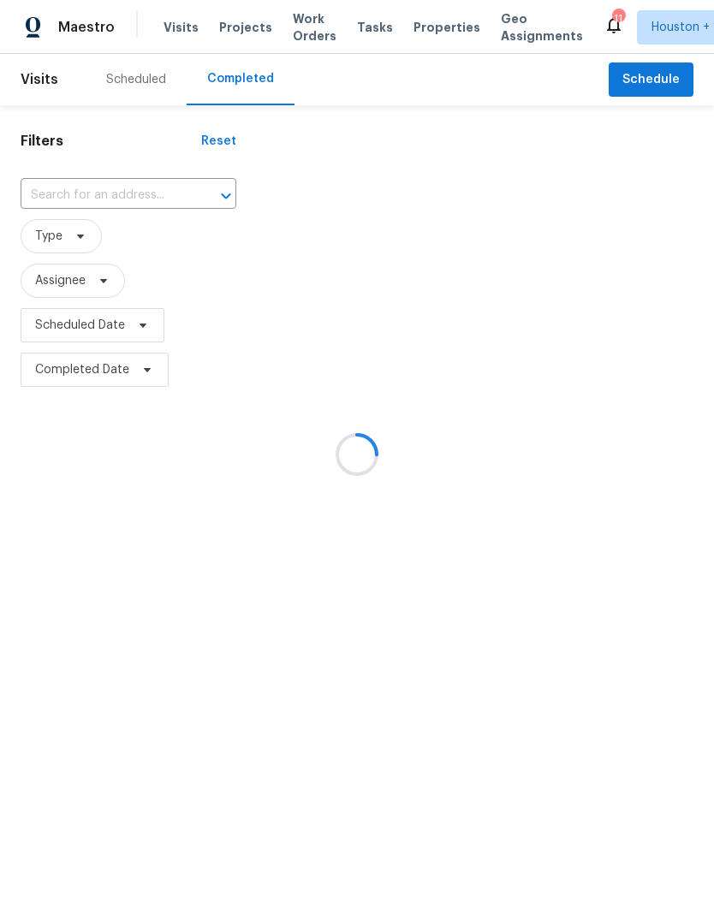
click at [672, 695] on div at bounding box center [357, 454] width 714 height 909
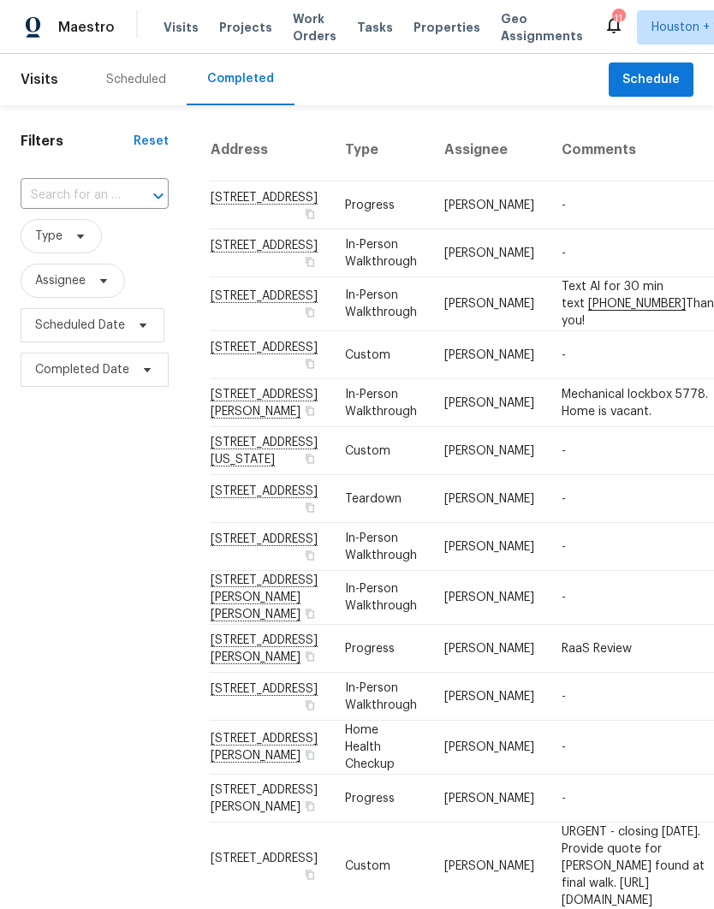
click at [53, 187] on input "text" at bounding box center [71, 195] width 100 height 27
type input "5"
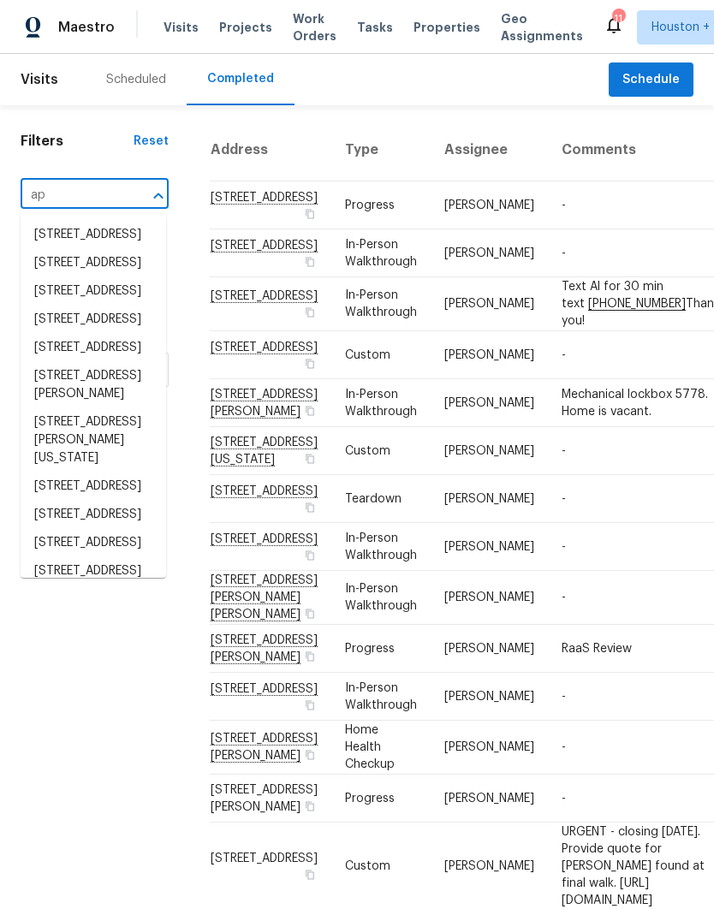
type input "a"
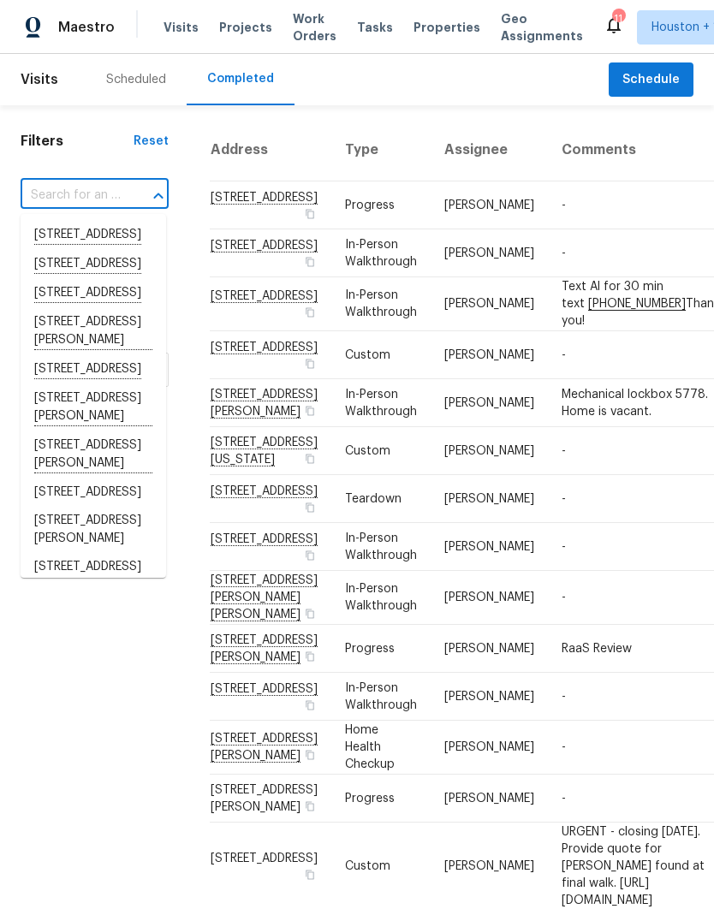
click at [124, 79] on div "Scheduled" at bounding box center [136, 79] width 60 height 17
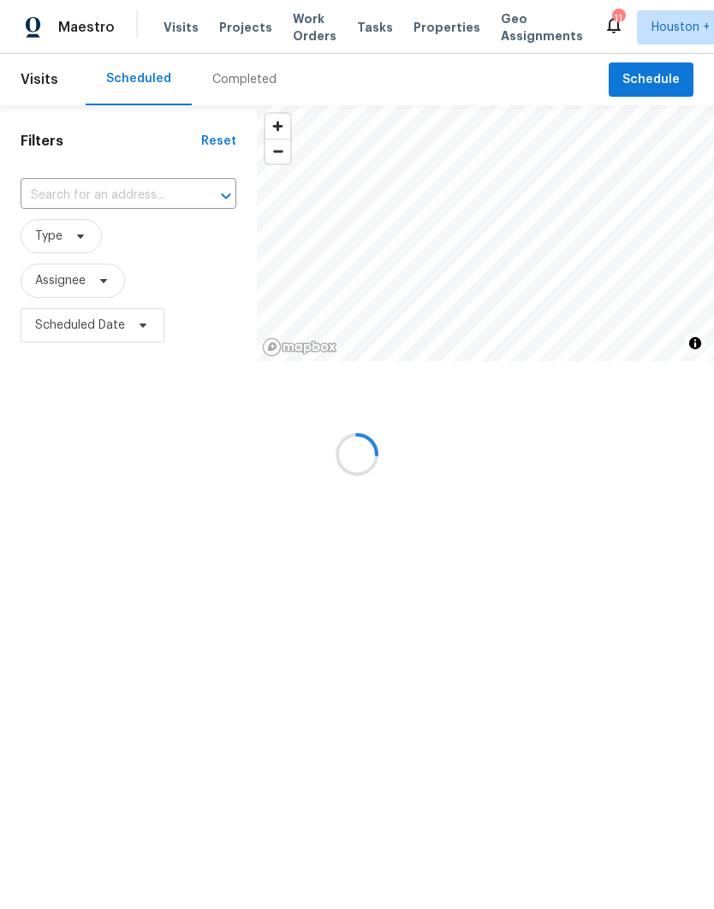
click at [127, 72] on div at bounding box center [357, 454] width 714 height 909
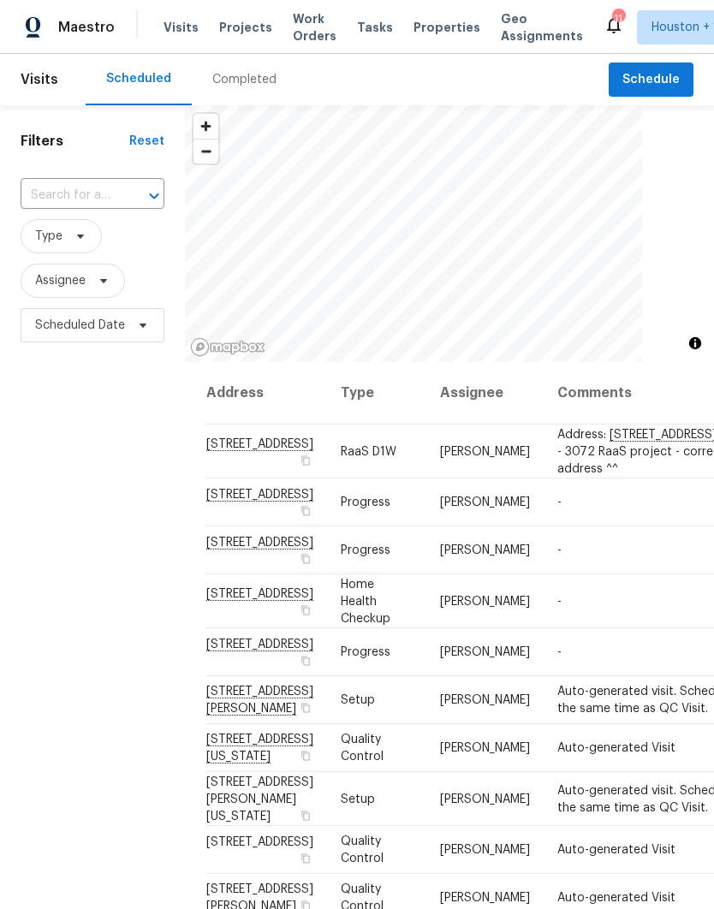
click at [55, 179] on div "​" at bounding box center [93, 195] width 144 height 37
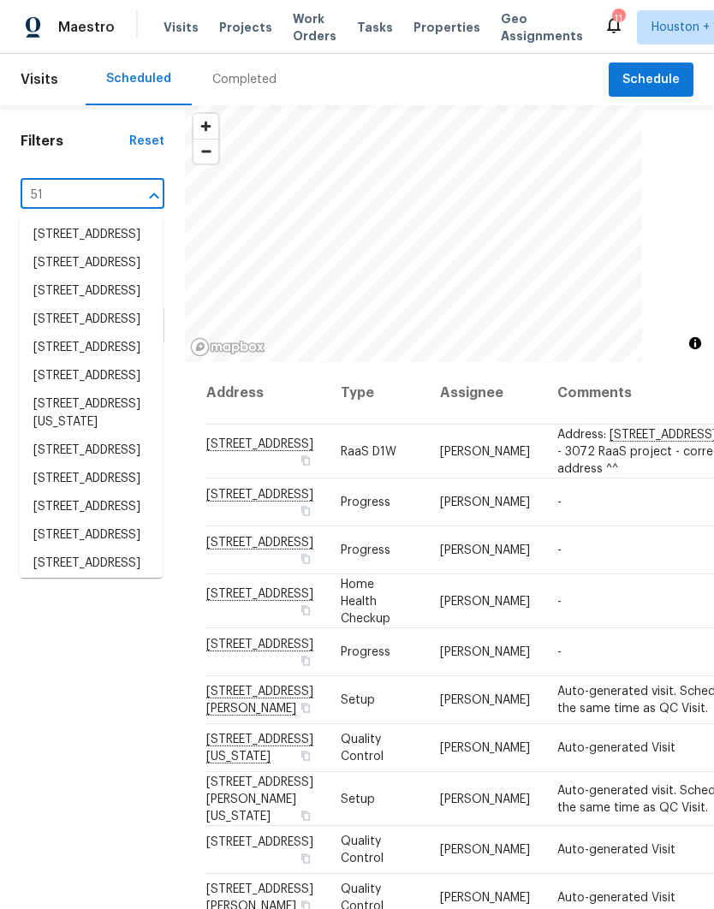
type input "5"
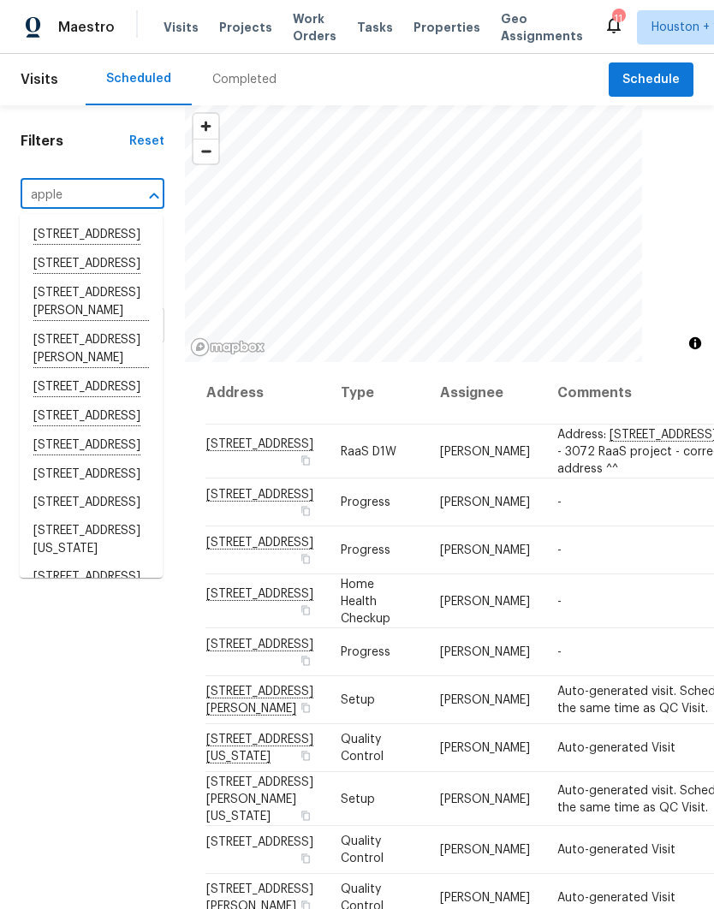
type input "apple"
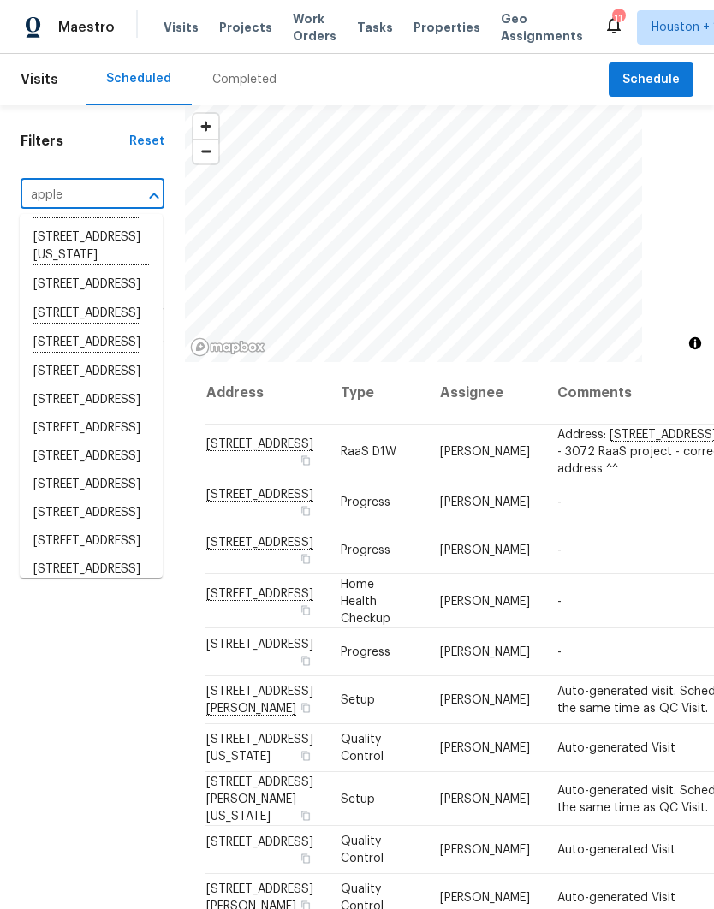
scroll to position [297, 0]
